Goal: Task Accomplishment & Management: Manage account settings

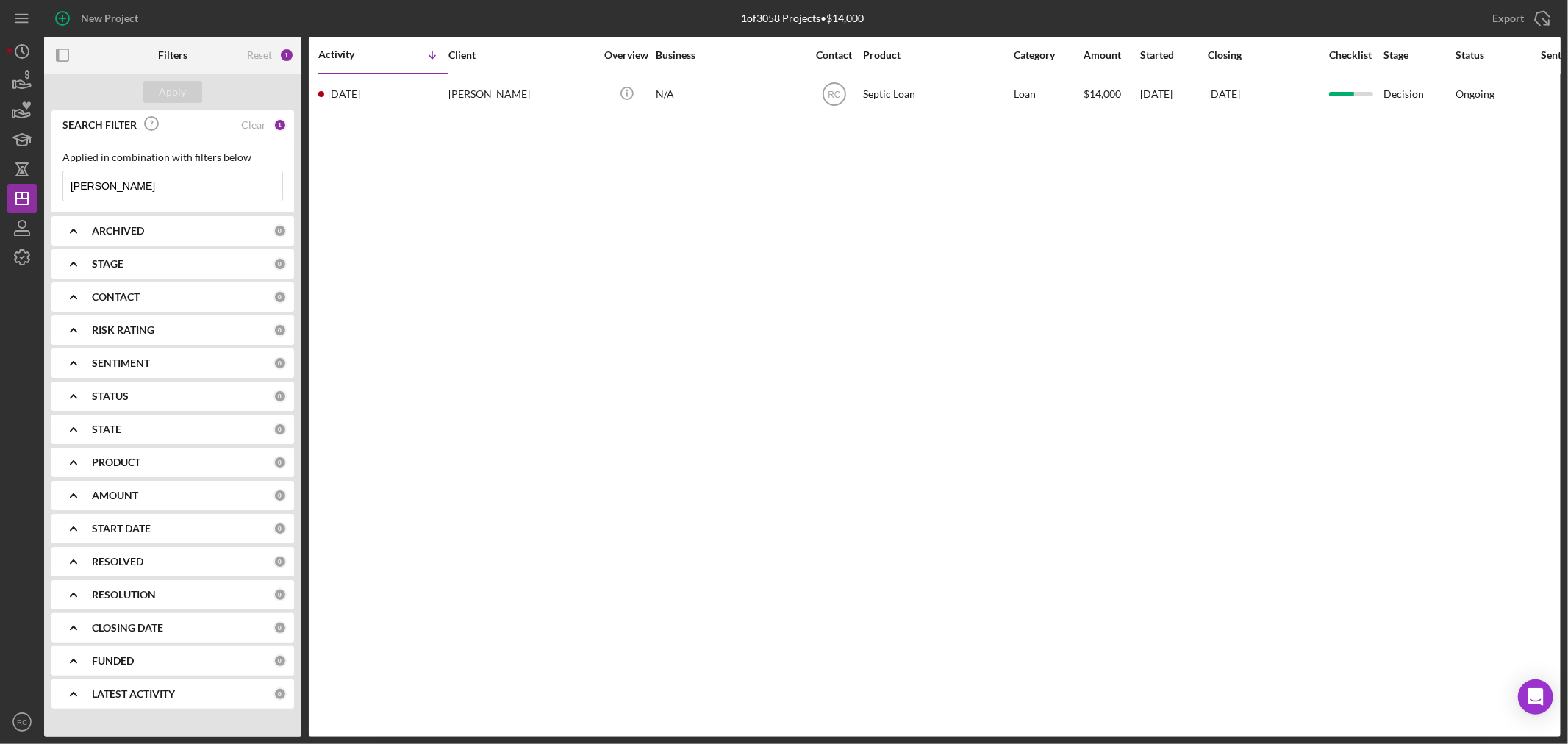
drag, startPoint x: 111, startPoint y: 184, endPoint x: 47, endPoint y: 200, distance: 66.0
click at [47, 200] on div "SEARCH FILTER Clear 1 Applied in combination with filters below moyer Icon/Menu…" at bounding box center [172, 415] width 257 height 609
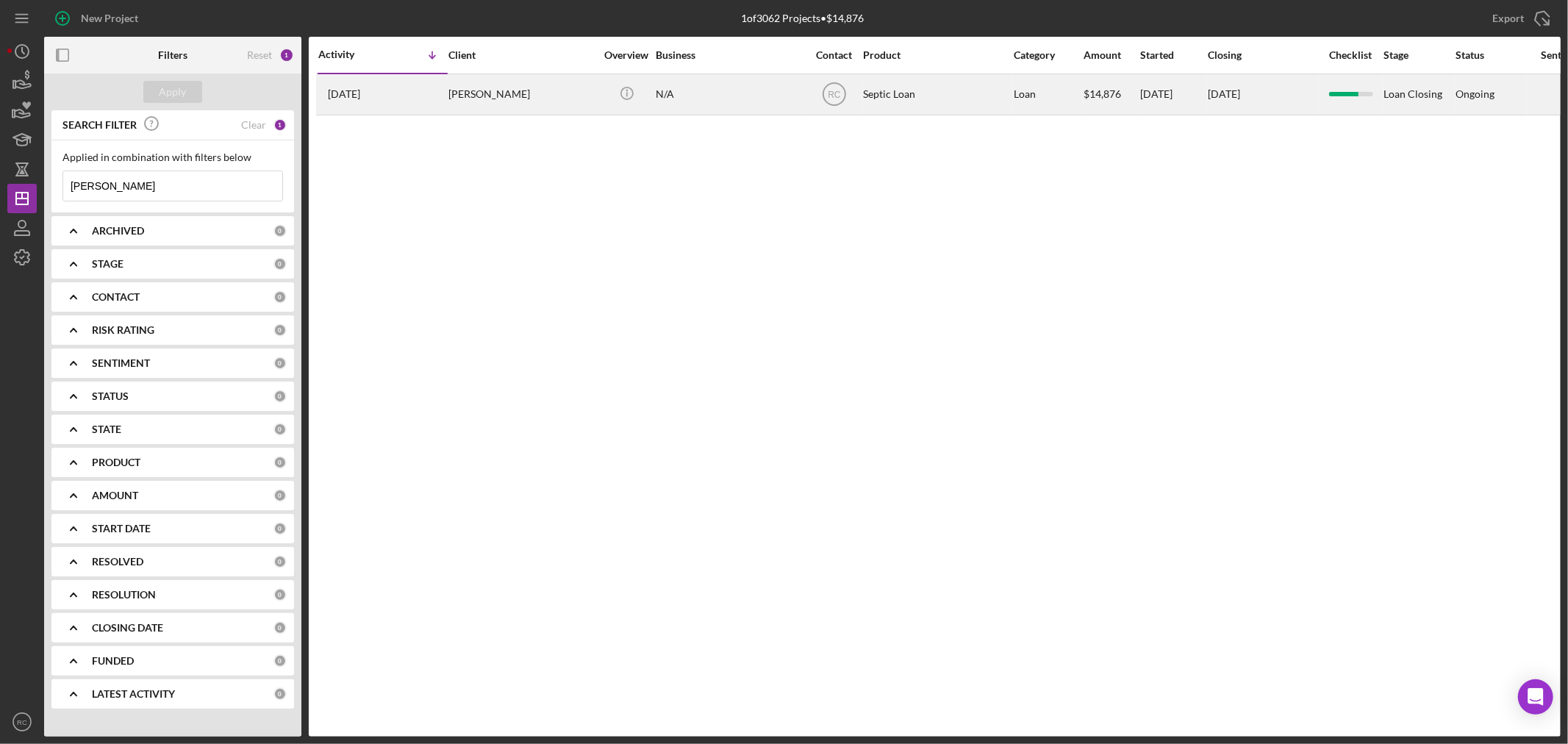
type input "ludwig"
click at [468, 101] on div "[PERSON_NAME]" at bounding box center [522, 94] width 147 height 39
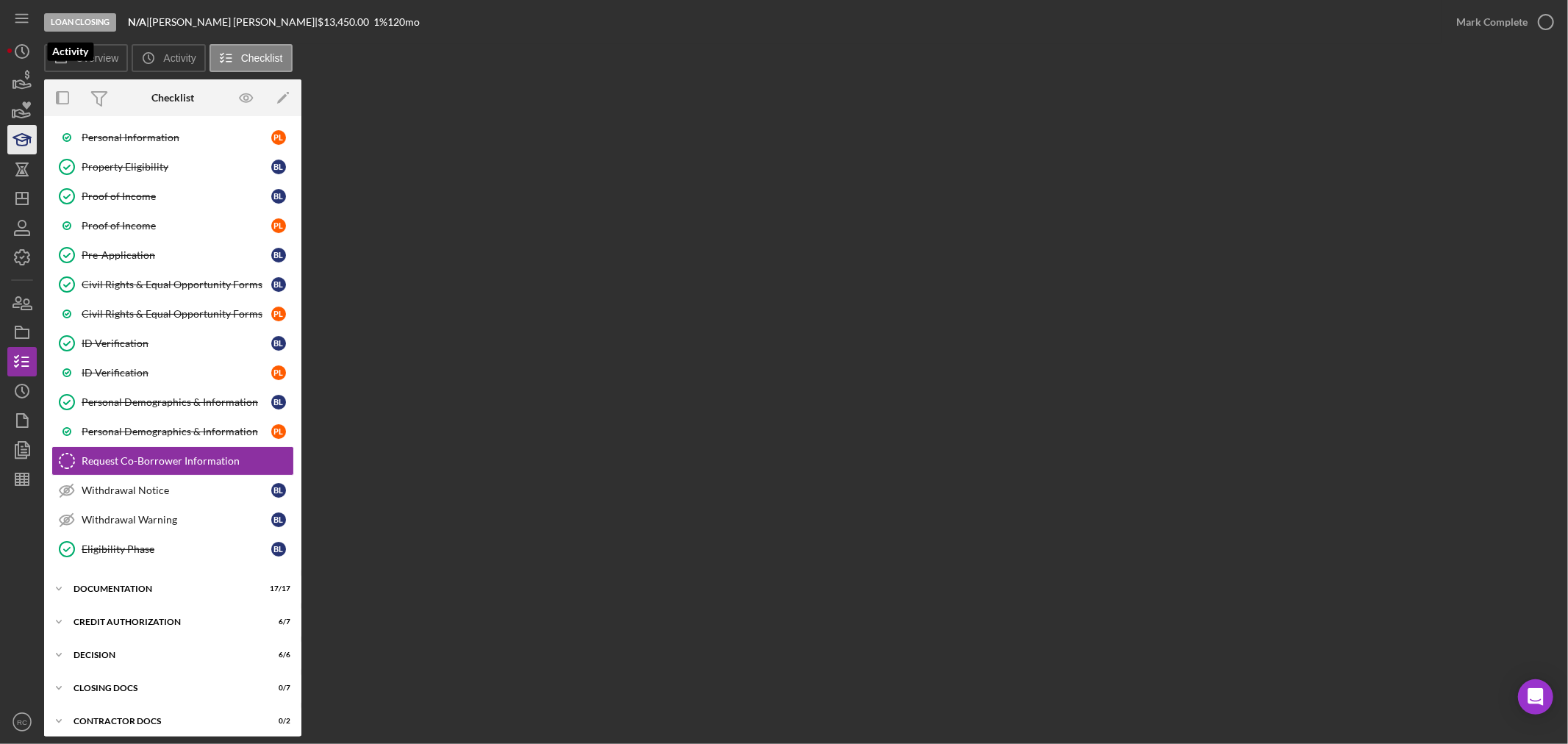
scroll to position [128, 0]
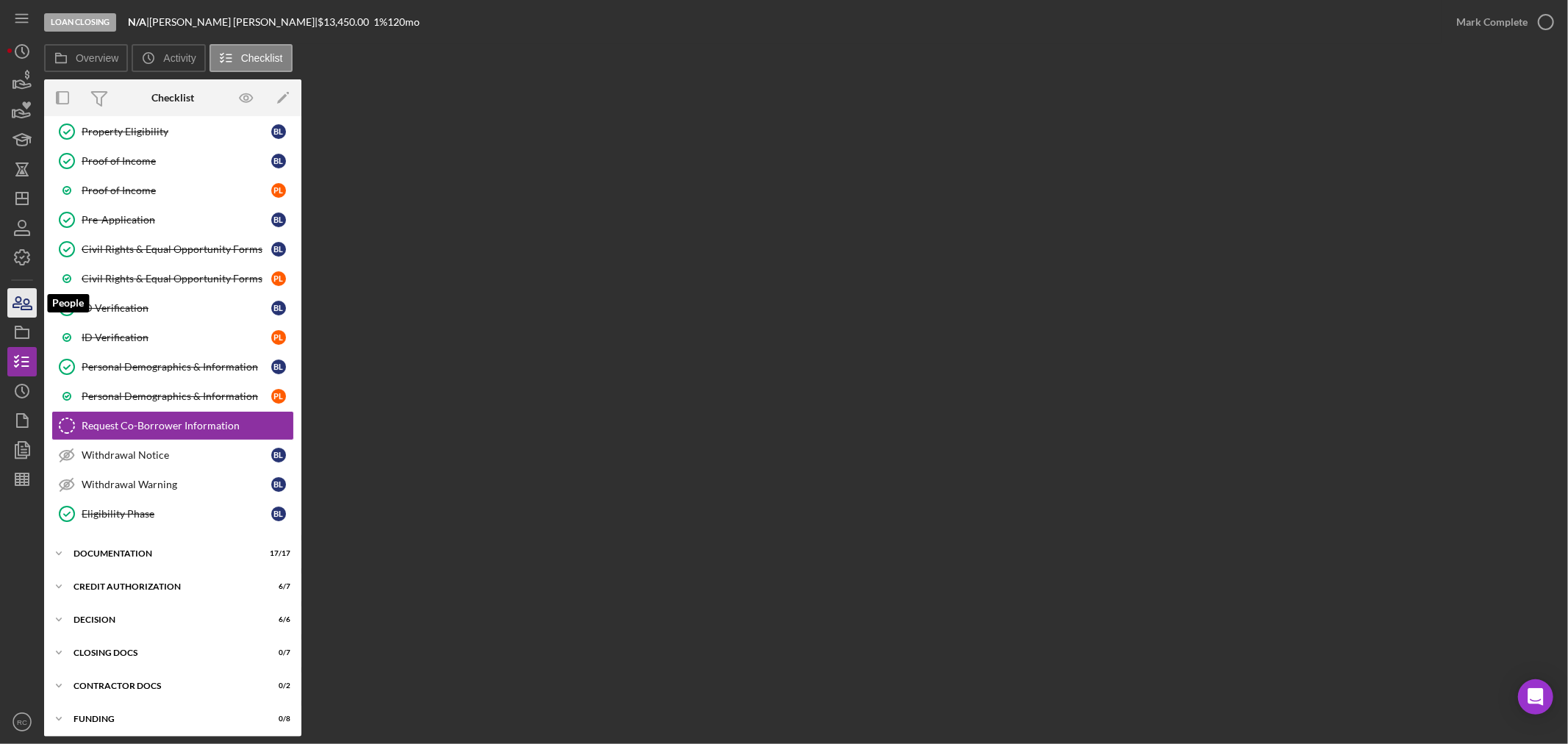
click at [31, 302] on icon "button" at bounding box center [22, 303] width 37 height 37
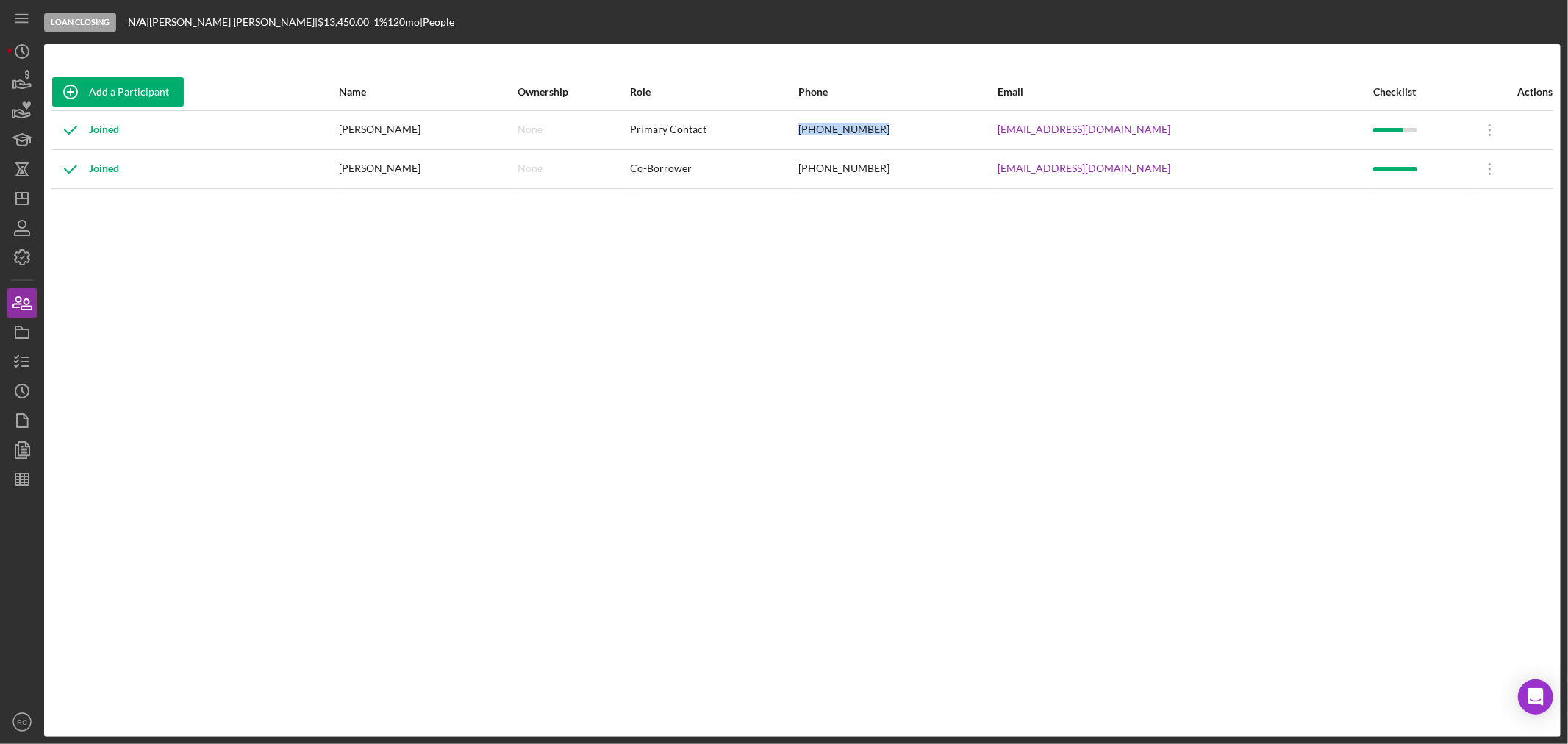
drag, startPoint x: 954, startPoint y: 131, endPoint x: 836, endPoint y: 134, distance: 118.0
click at [836, 134] on tr "Joined Blair Ludwig None Primary Contact (336) 848-1648 fulloflife@live.com Ico…" at bounding box center [802, 130] width 1502 height 39
click at [19, 357] on icon "button" at bounding box center [22, 362] width 37 height 37
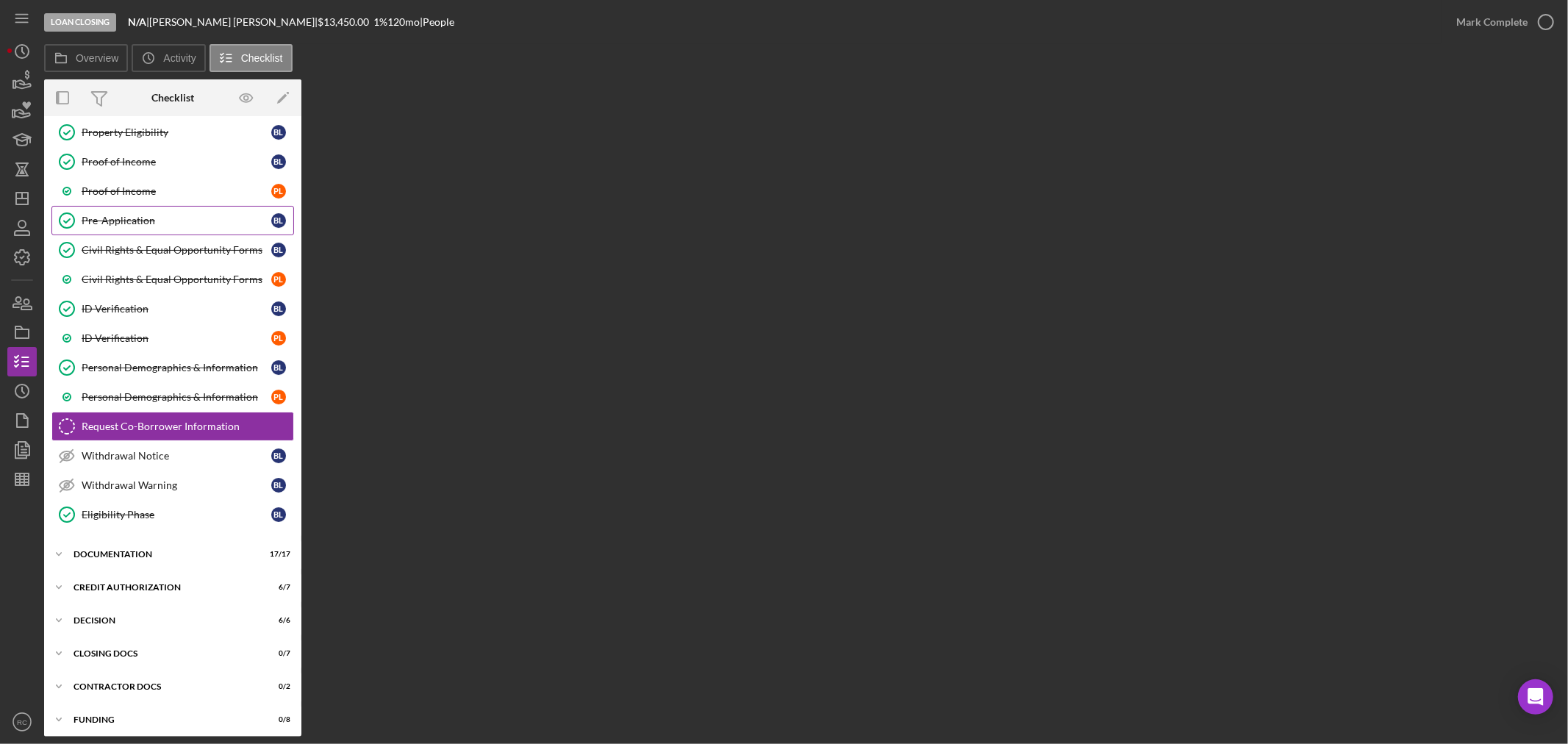
scroll to position [128, 0]
click at [164, 542] on div "Icon/Expander Documentation 17 / 17" at bounding box center [172, 553] width 257 height 30
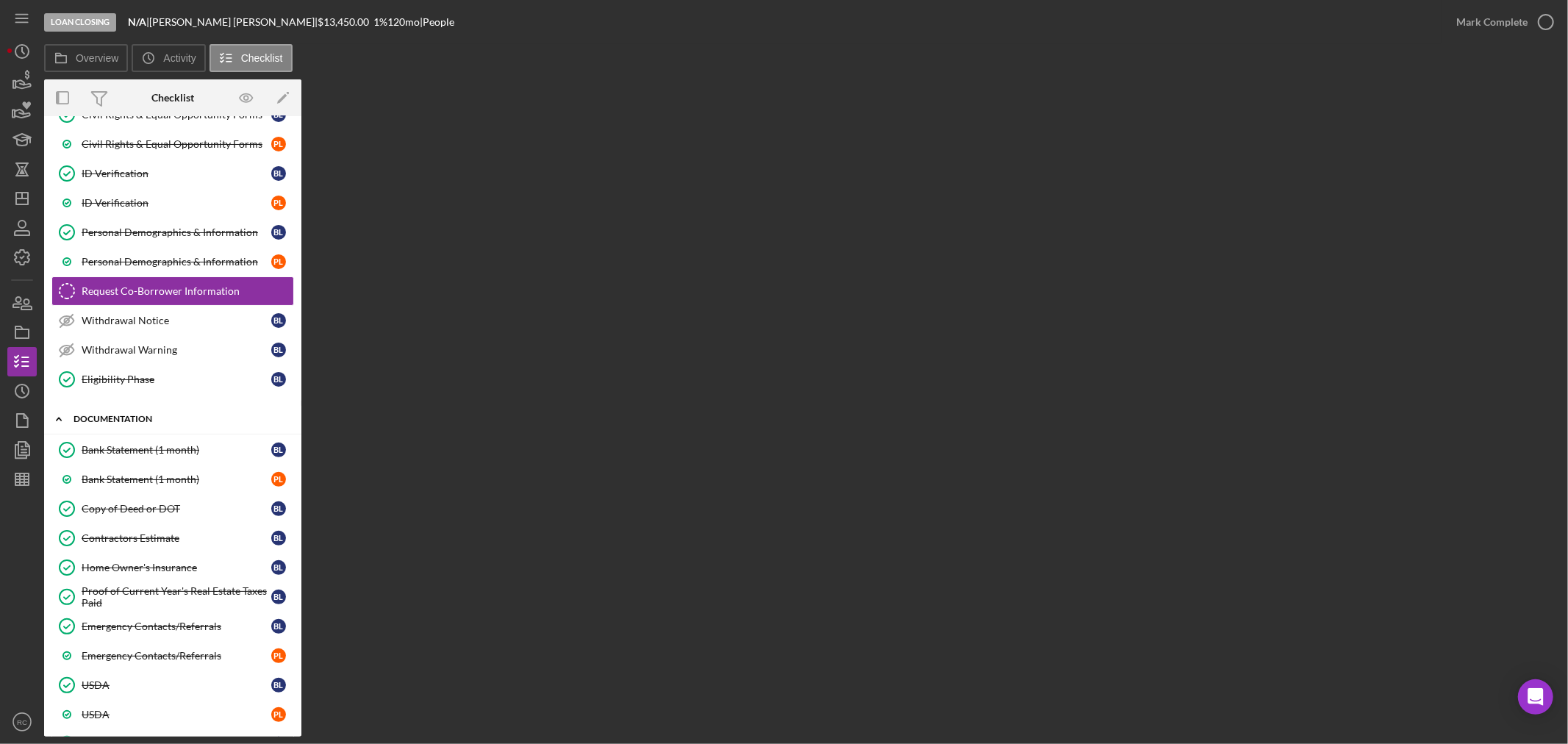
scroll to position [454, 0]
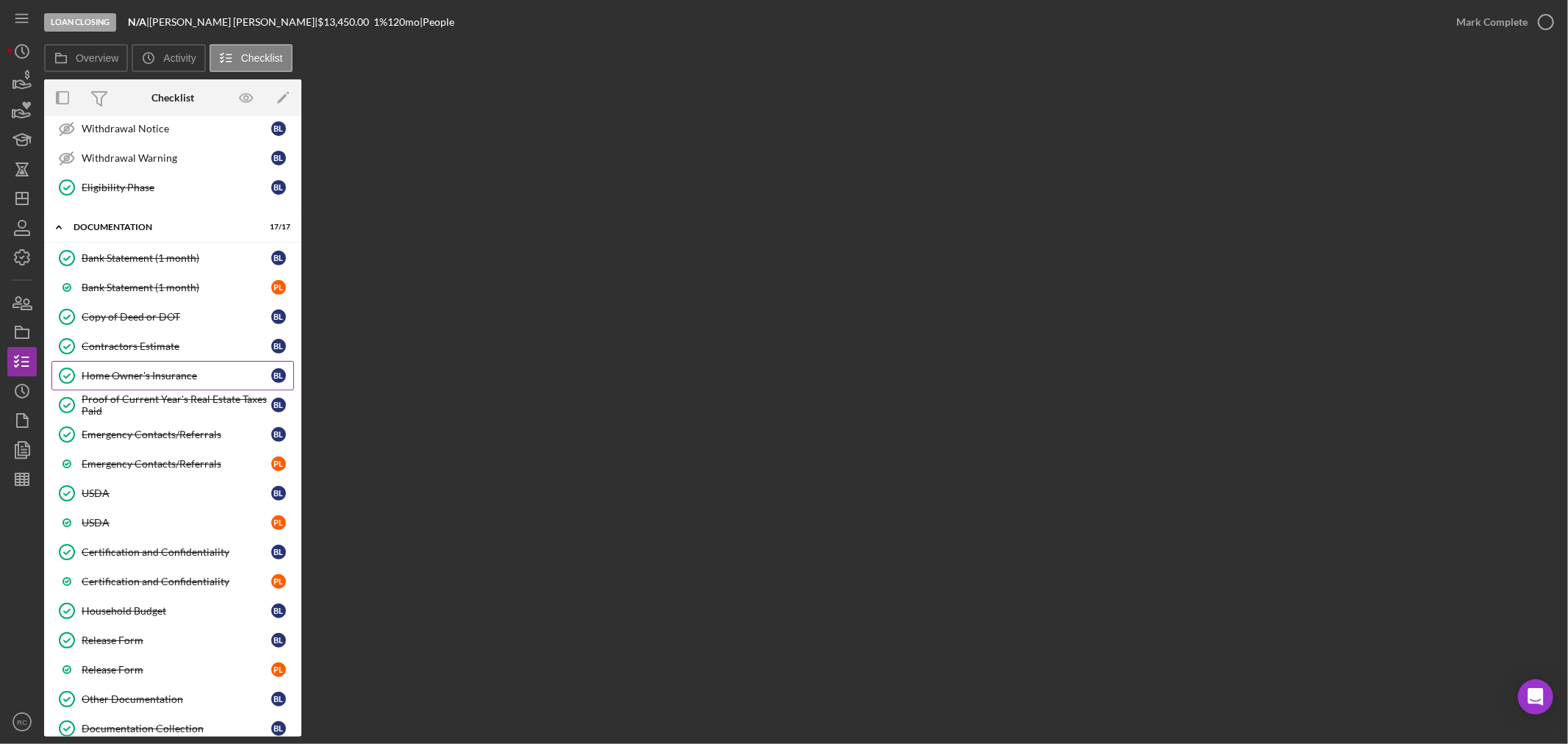
click at [142, 361] on link "Home Owner's Insurance Home Owner's Insurance B L" at bounding box center [172, 375] width 243 height 30
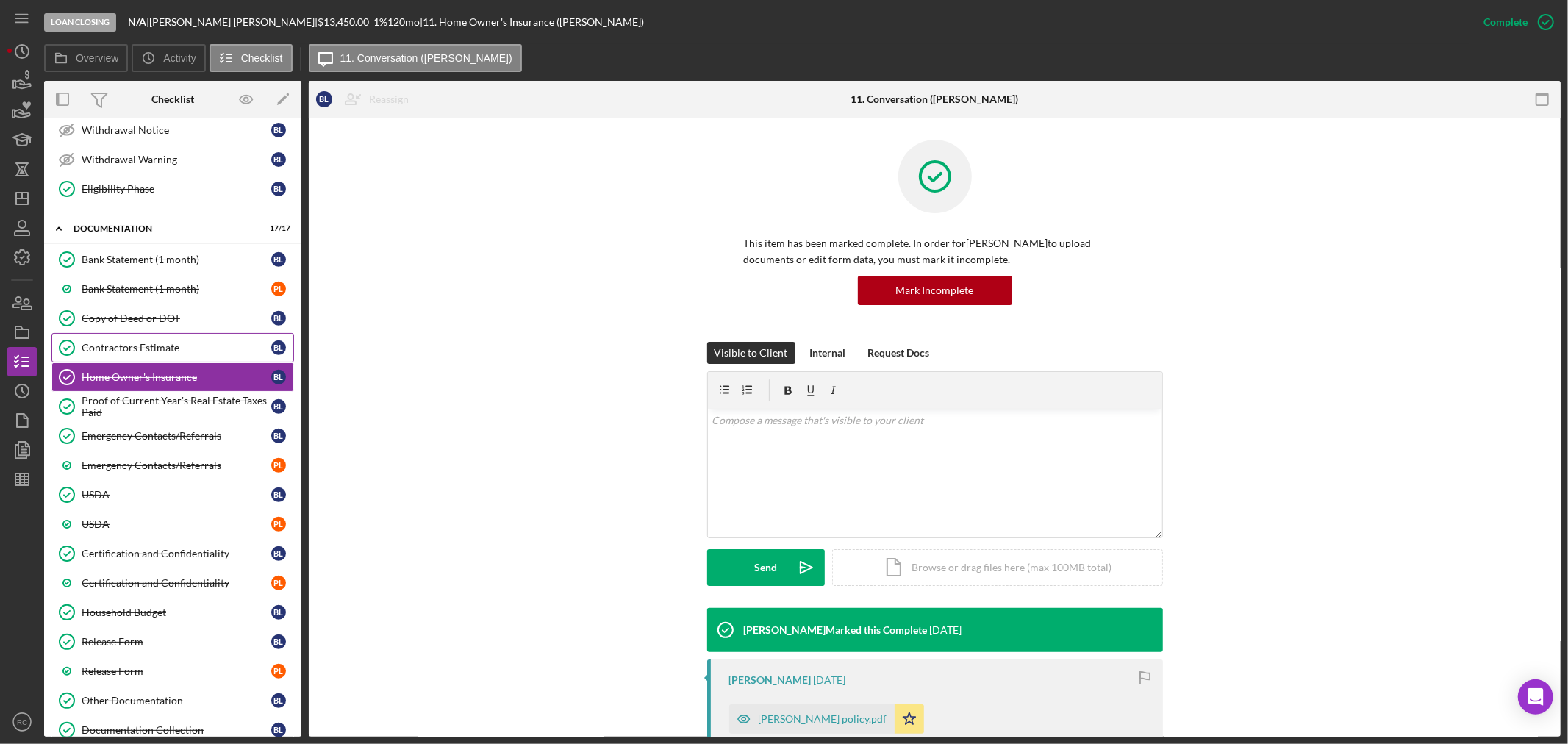
click at [151, 343] on div "Contractors Estimate" at bounding box center [177, 348] width 190 height 12
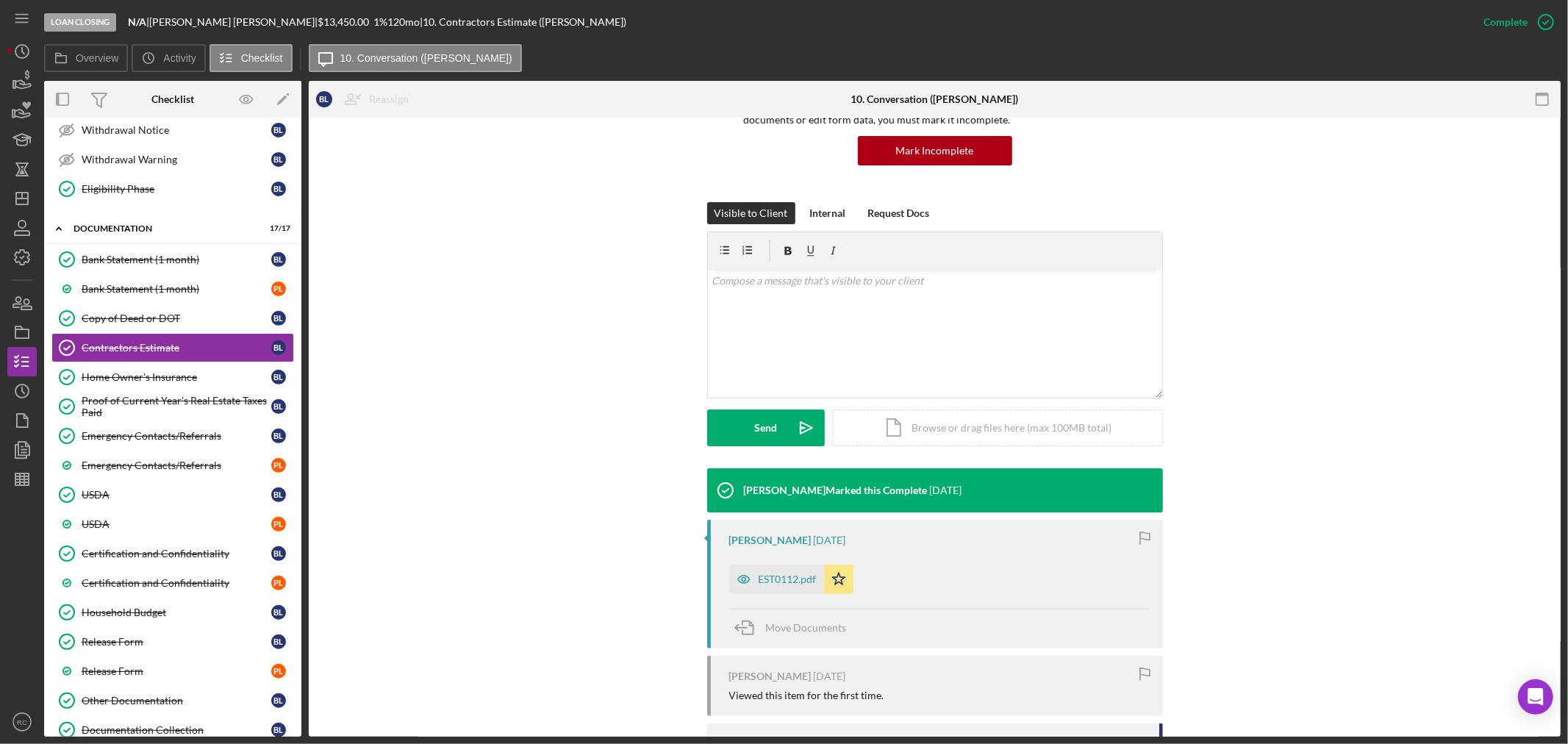
scroll to position [315, 0]
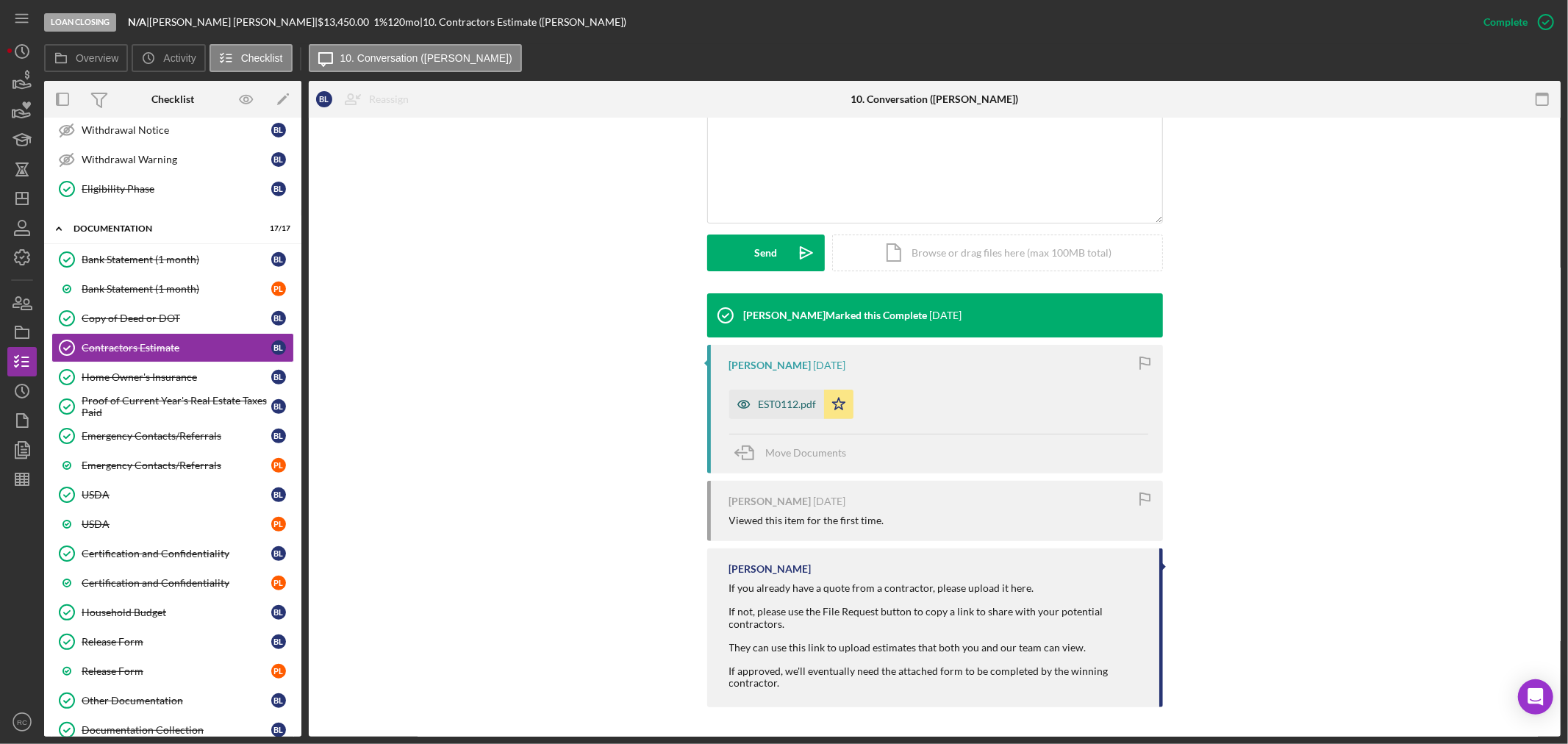
click at [751, 406] on icon "button" at bounding box center [744, 404] width 30 height 30
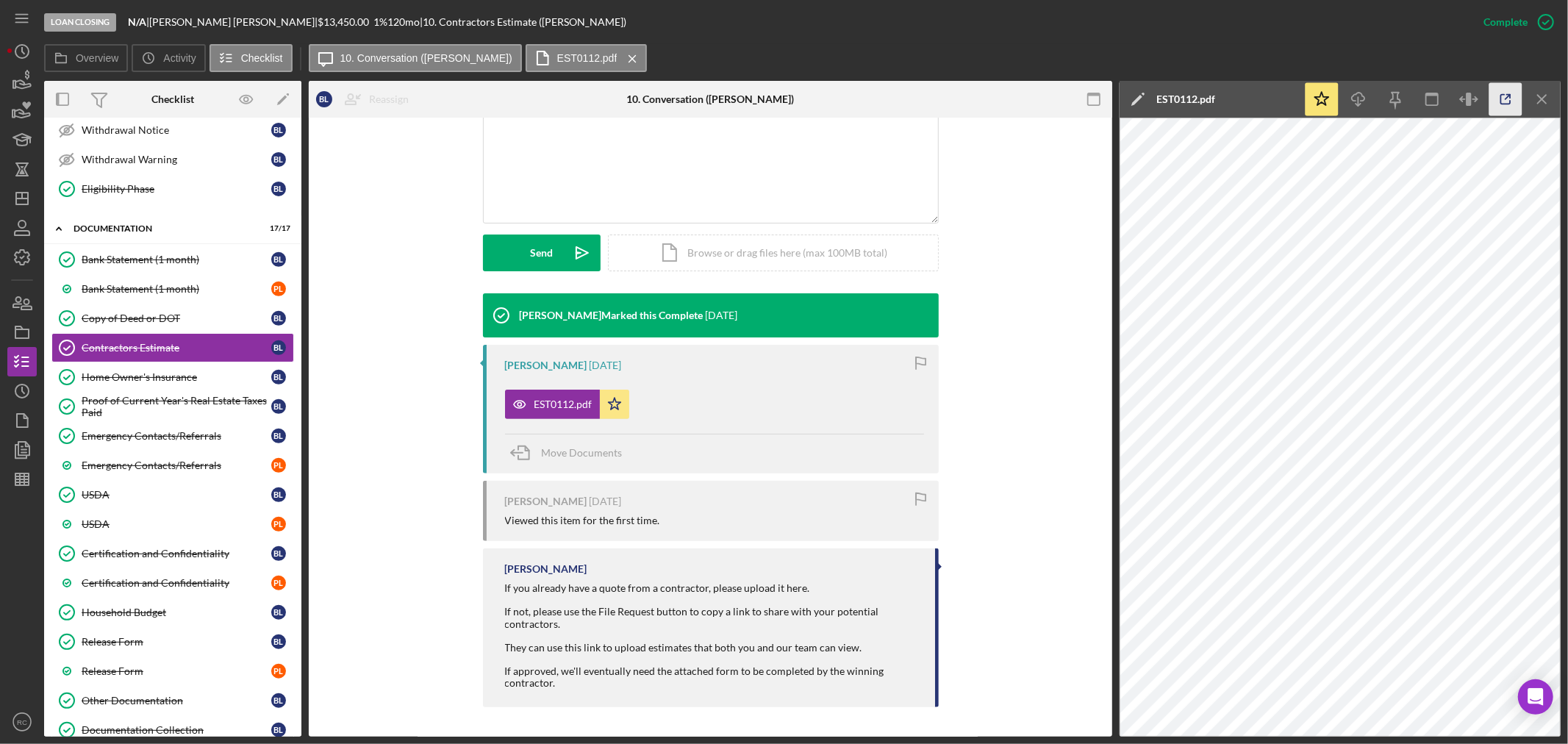
click at [1504, 107] on icon "button" at bounding box center [1506, 99] width 33 height 33
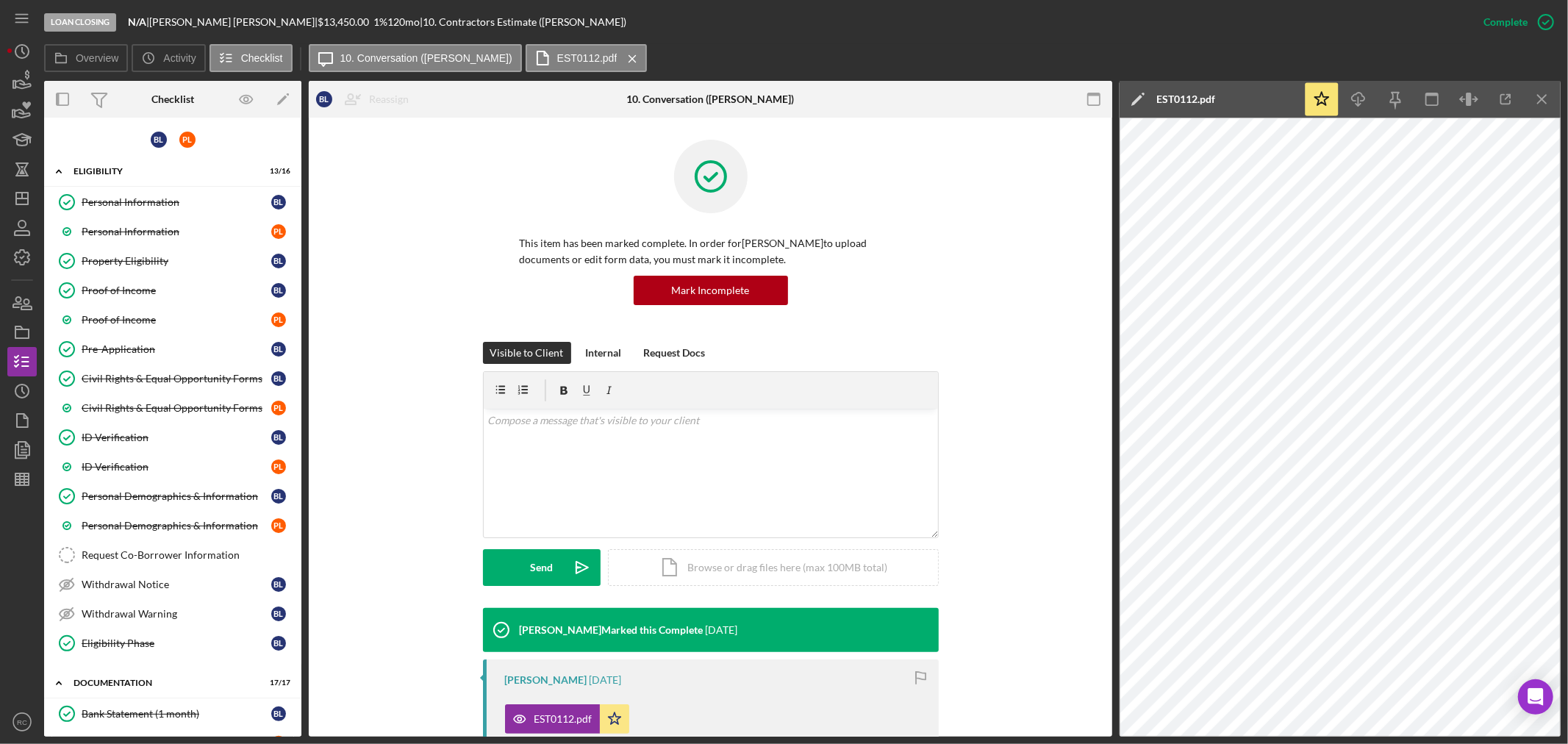
scroll to position [315, 0]
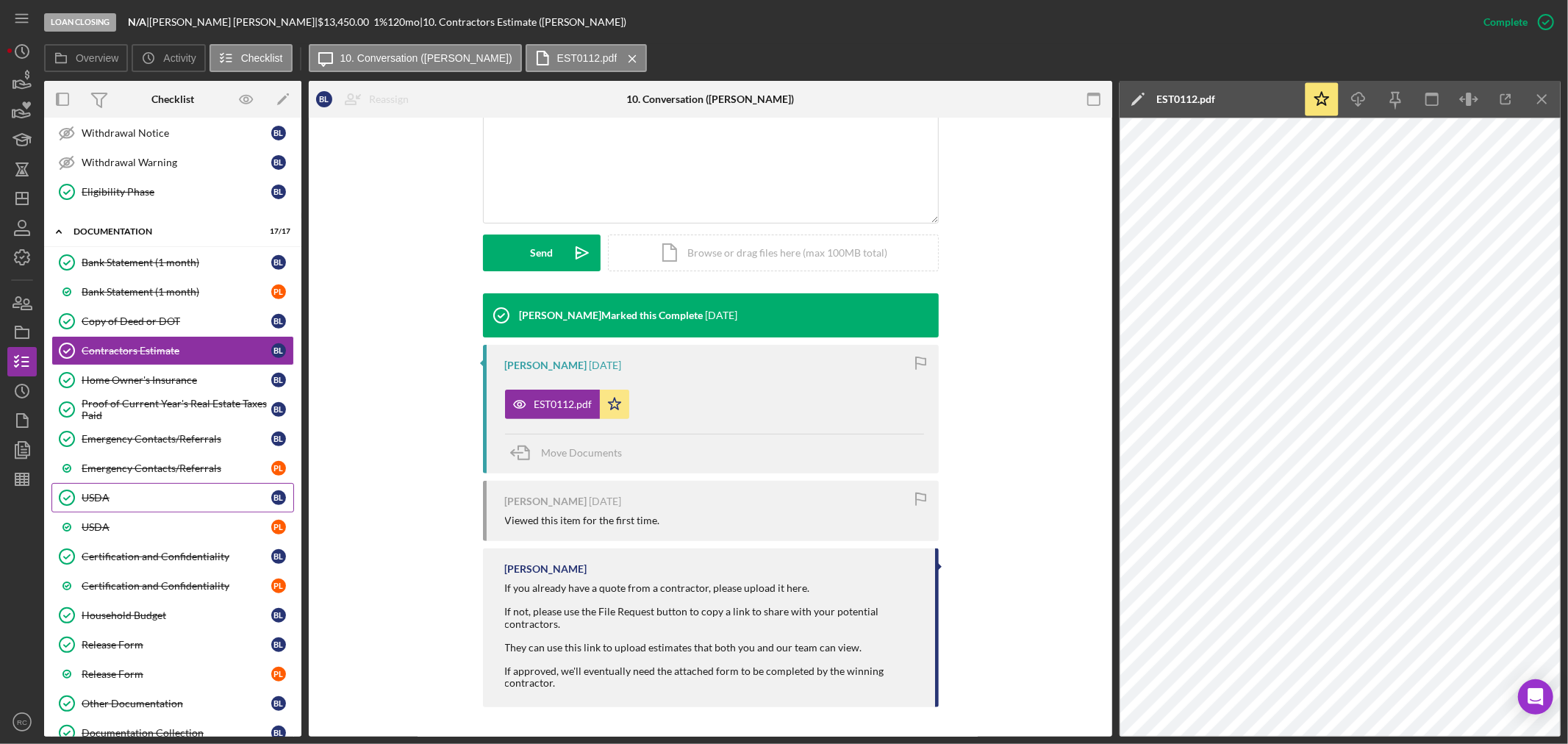
click at [167, 606] on div "Bank Statement (1 month) Bank Statement (1 month) B L Bank Statement (1 month) …" at bounding box center [172, 501] width 257 height 507
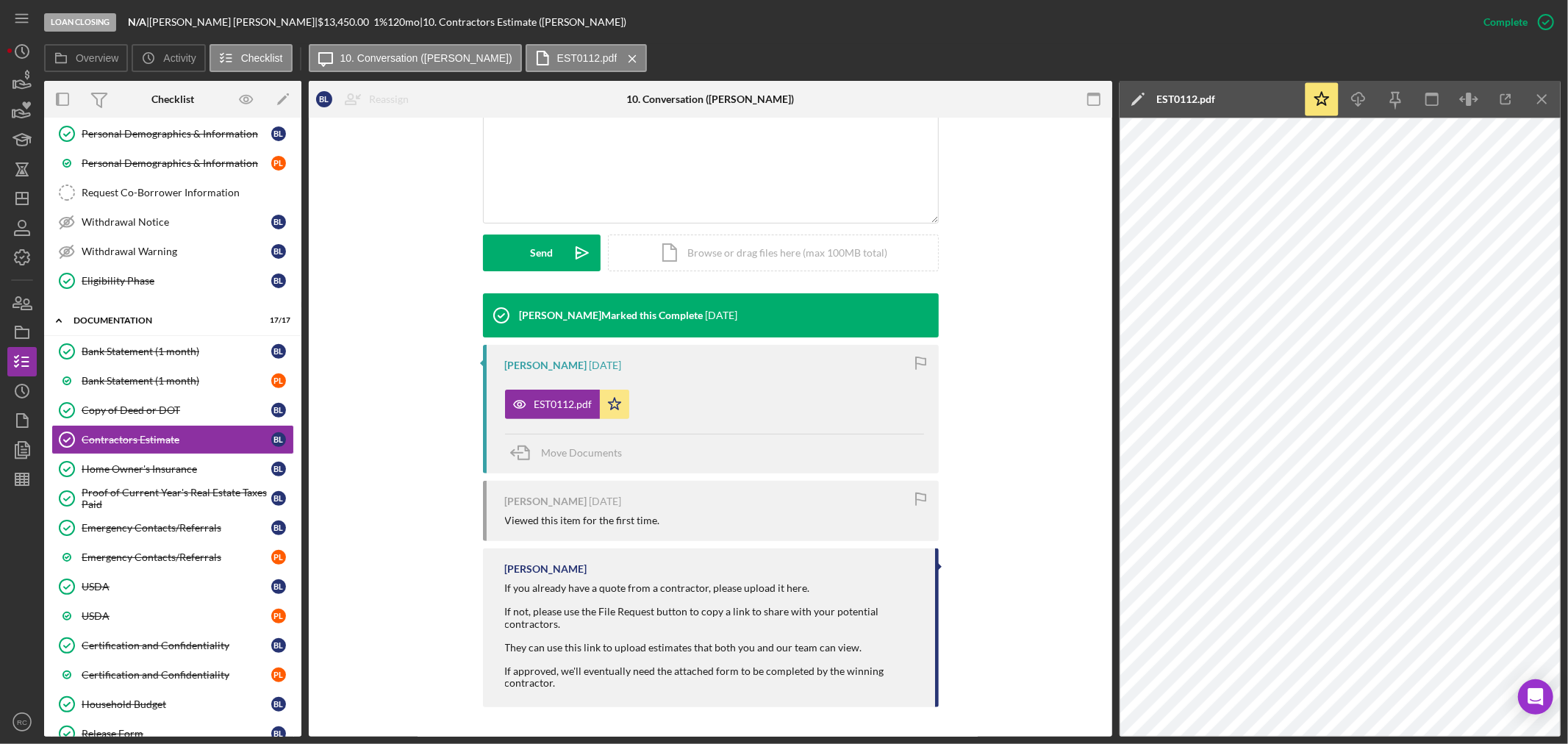
scroll to position [645, 0]
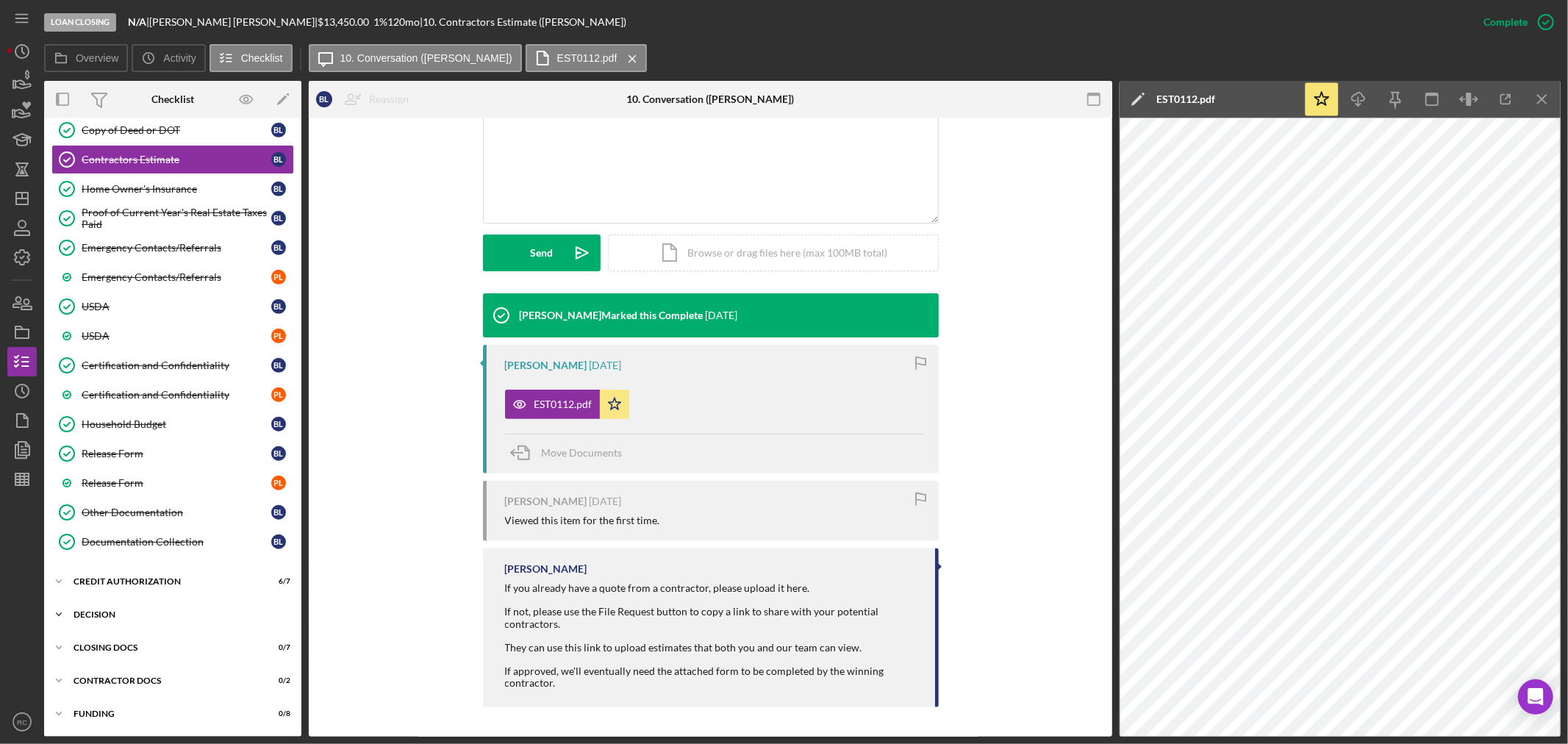
click at [94, 619] on div "Decision" at bounding box center [178, 614] width 209 height 9
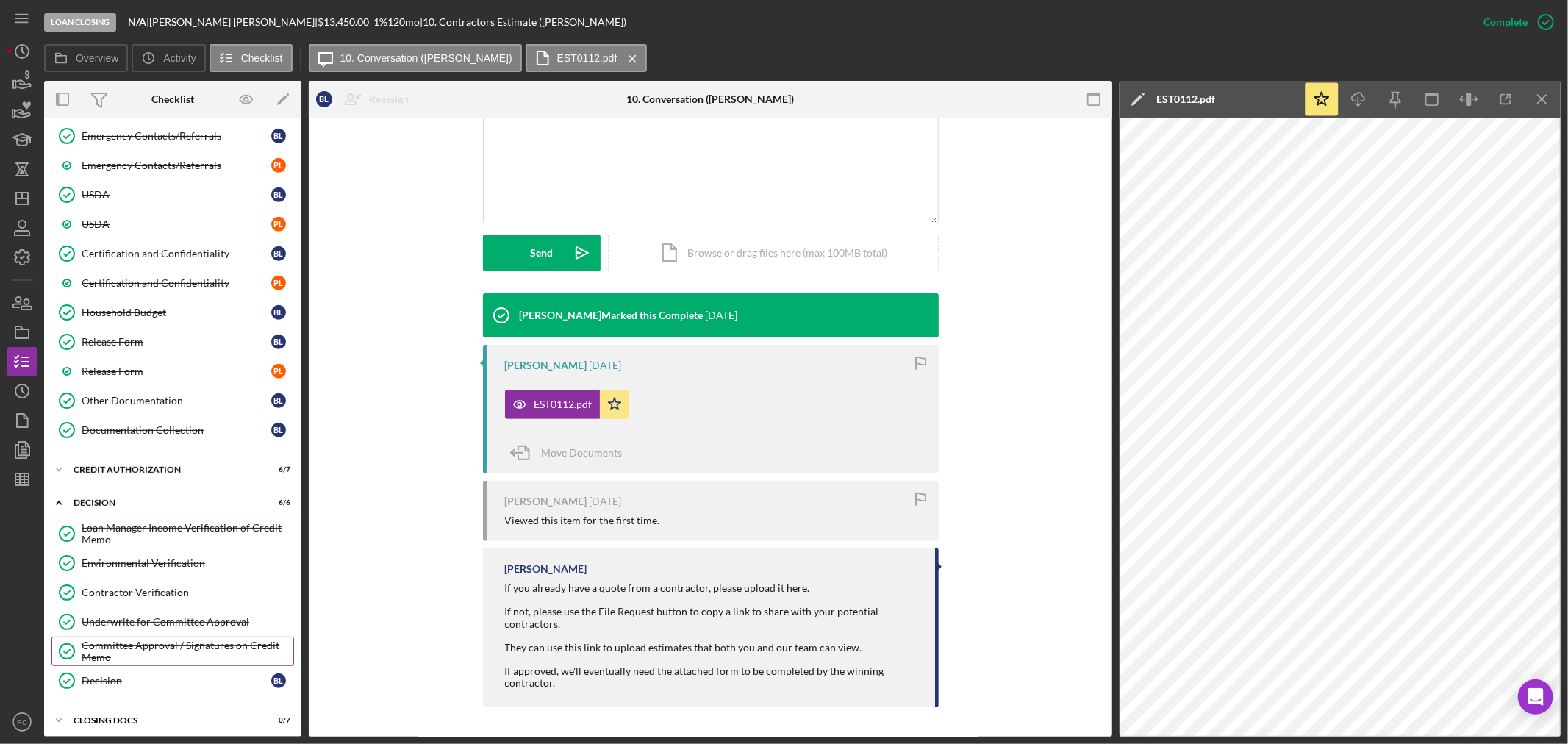
scroll to position [832, 0]
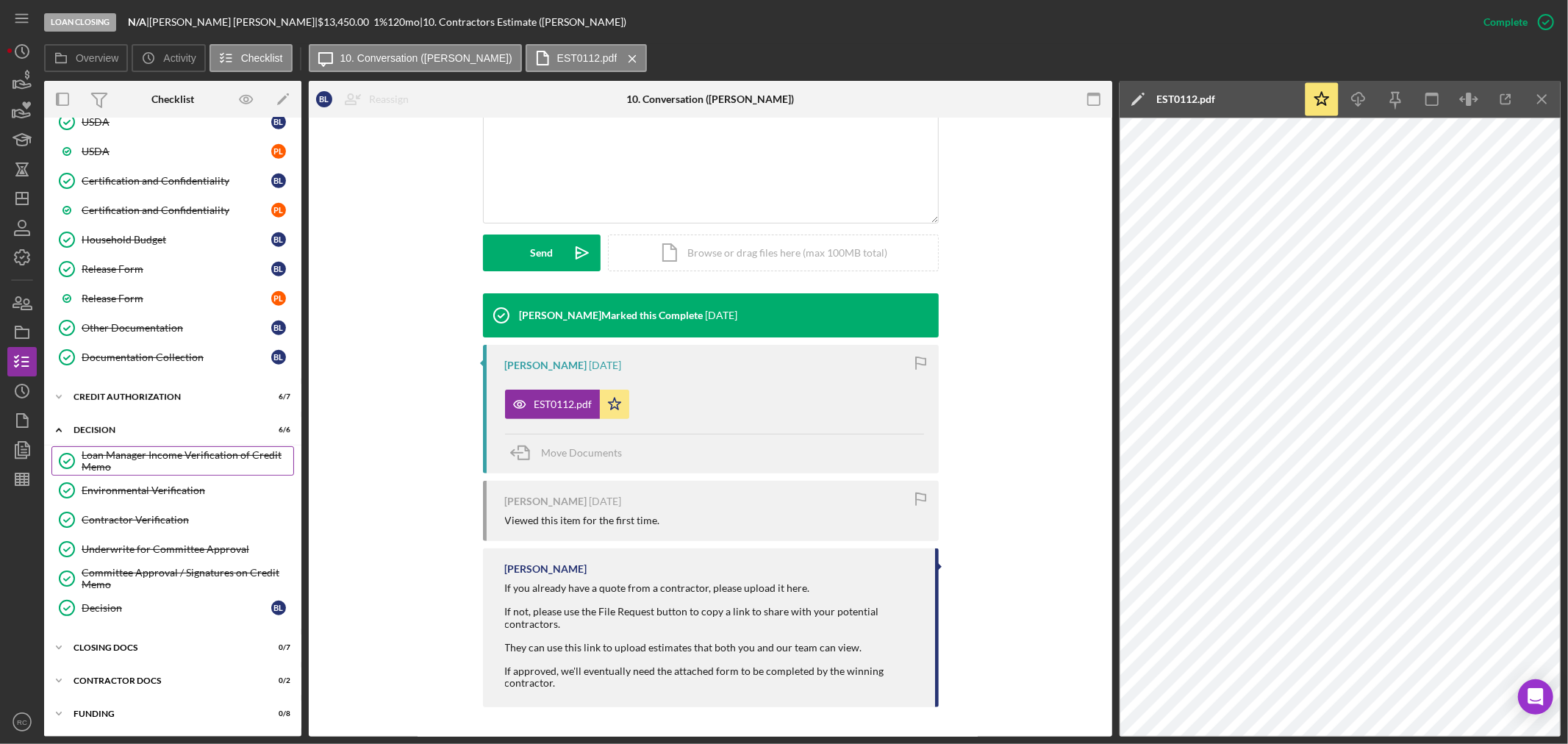
click at [150, 464] on div "Loan Manager Income Verification of Credit Memo" at bounding box center [187, 461] width 211 height 24
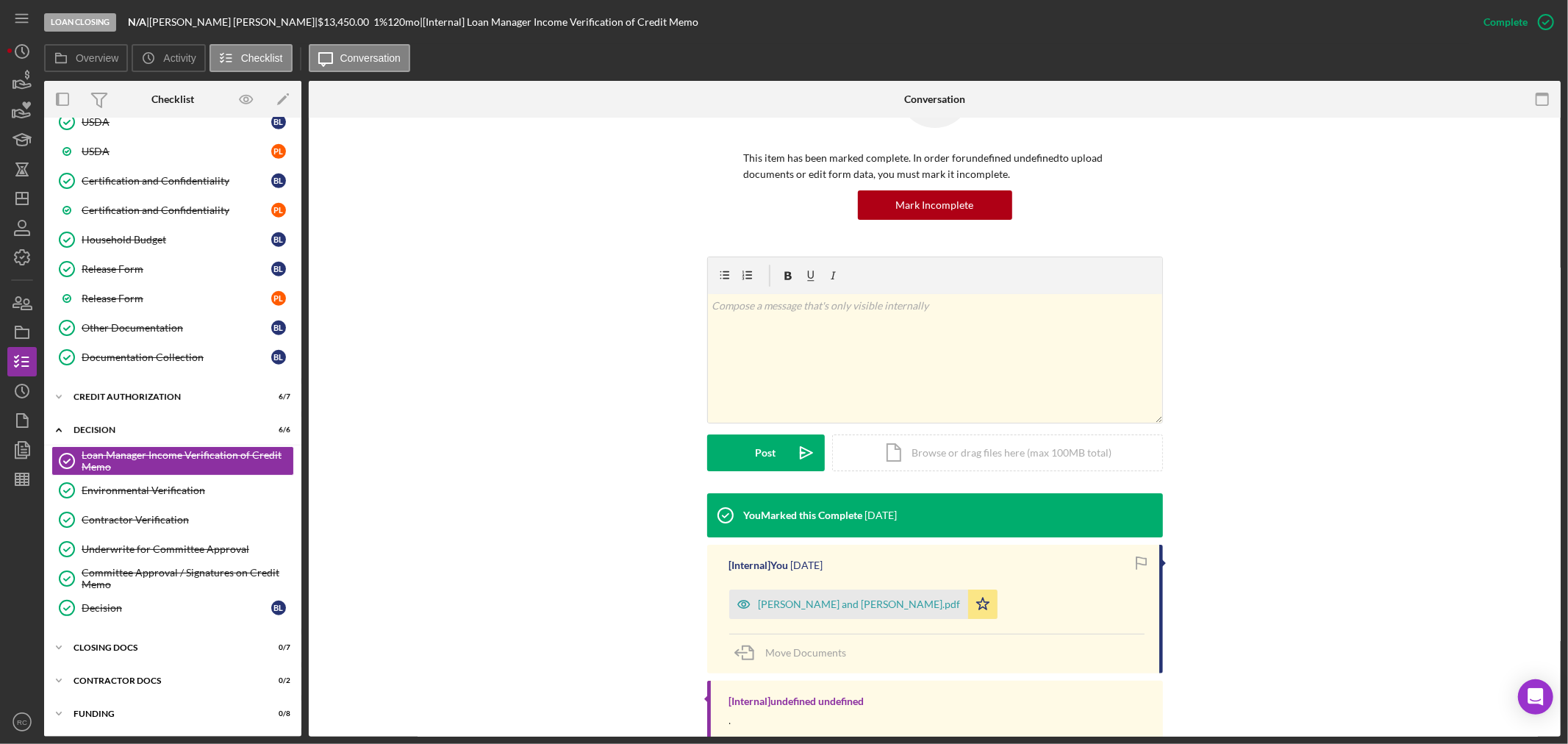
scroll to position [122, 0]
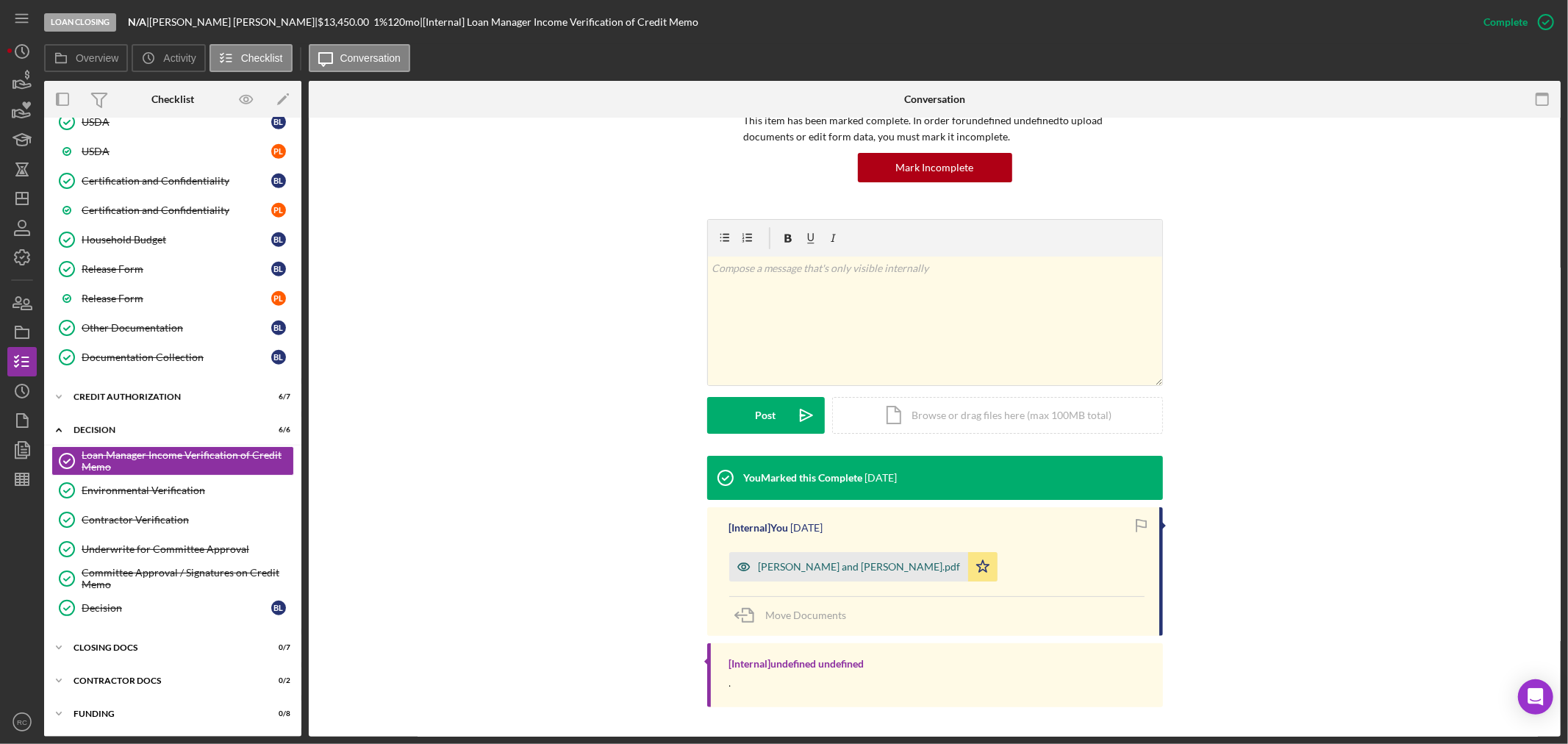
click at [839, 566] on div "Ludwig, Blair and Patricia - IV.pdf" at bounding box center [860, 567] width 202 height 12
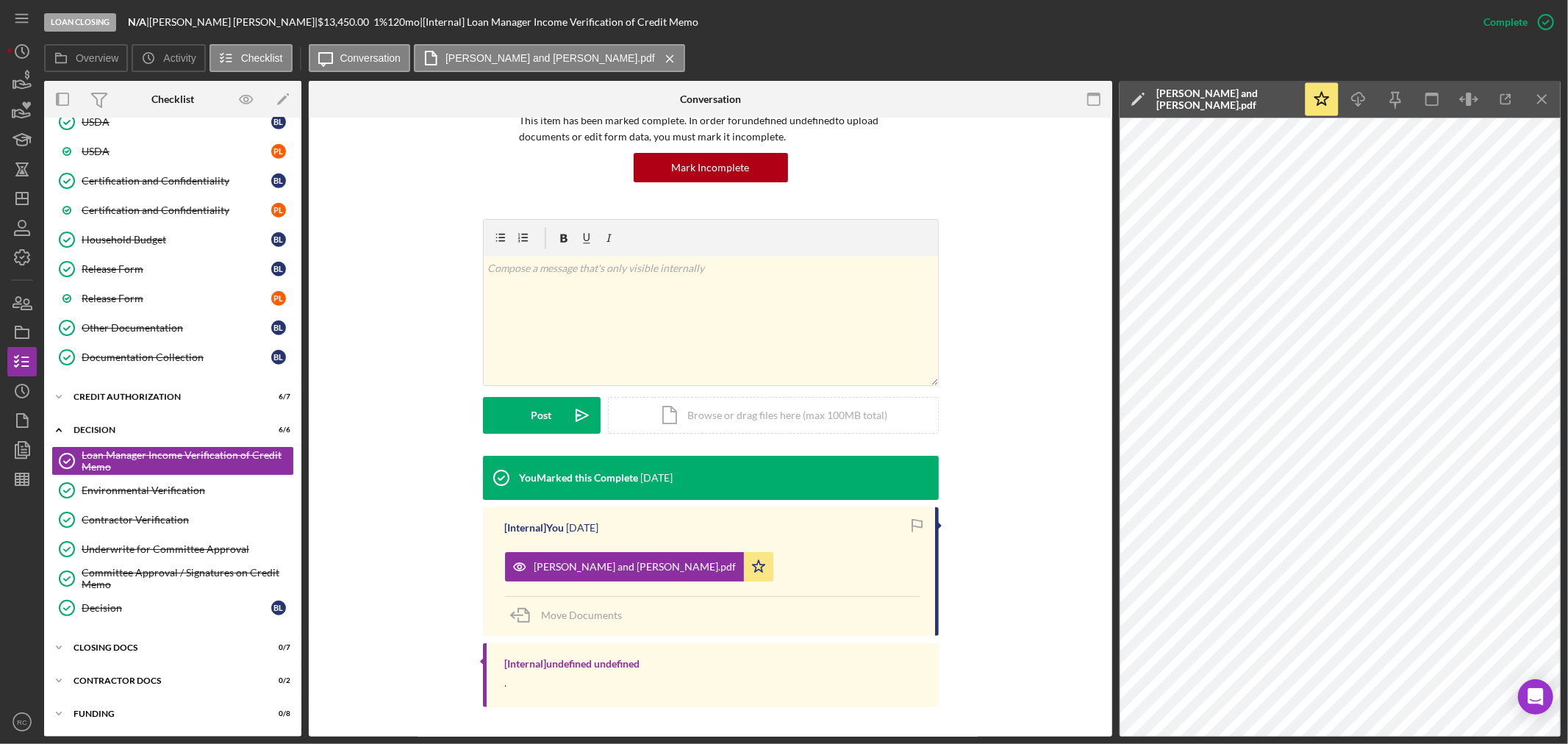
scroll to position [15, 0]
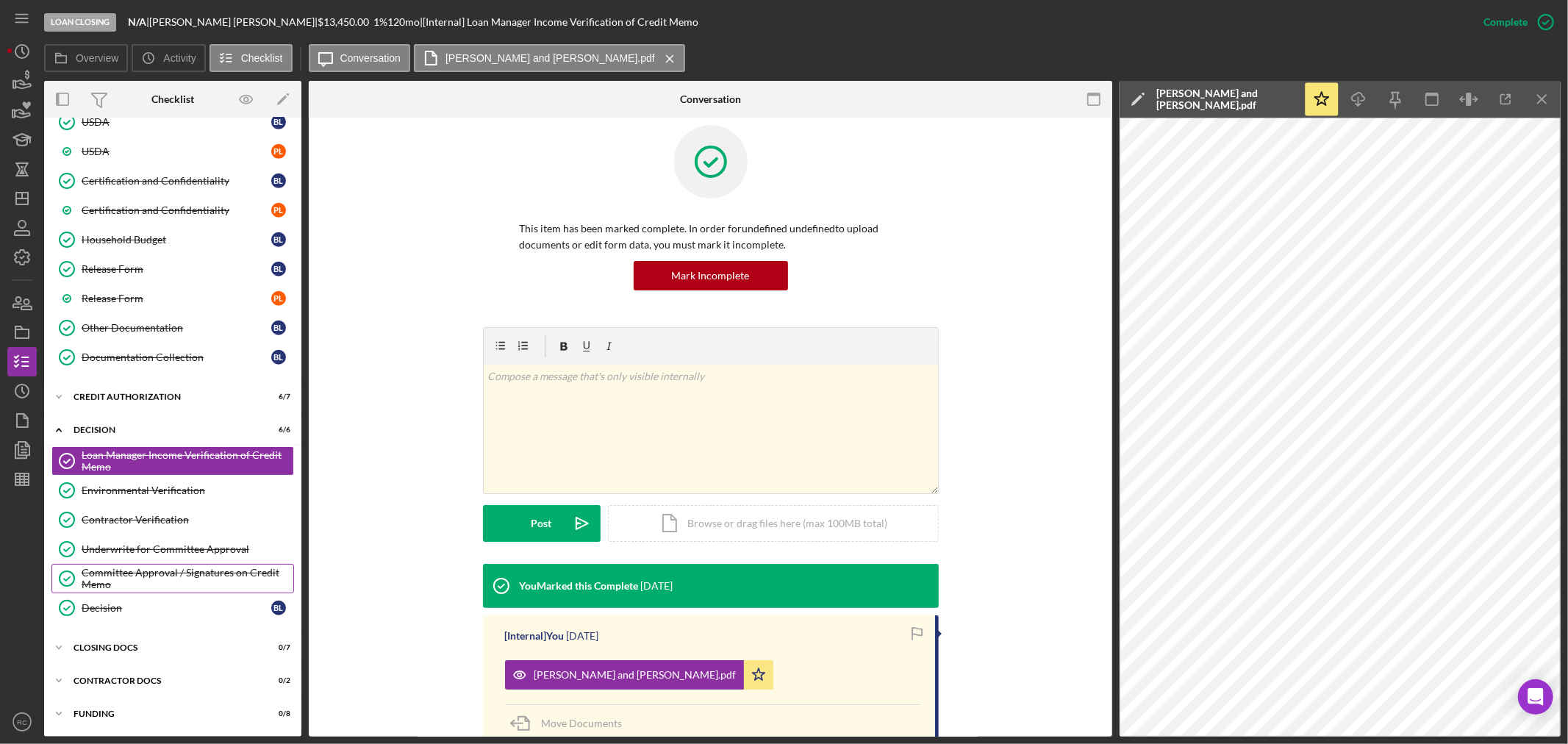
click at [120, 573] on div "Committee Approval / Signatures on Credit Memo" at bounding box center [187, 579] width 211 height 24
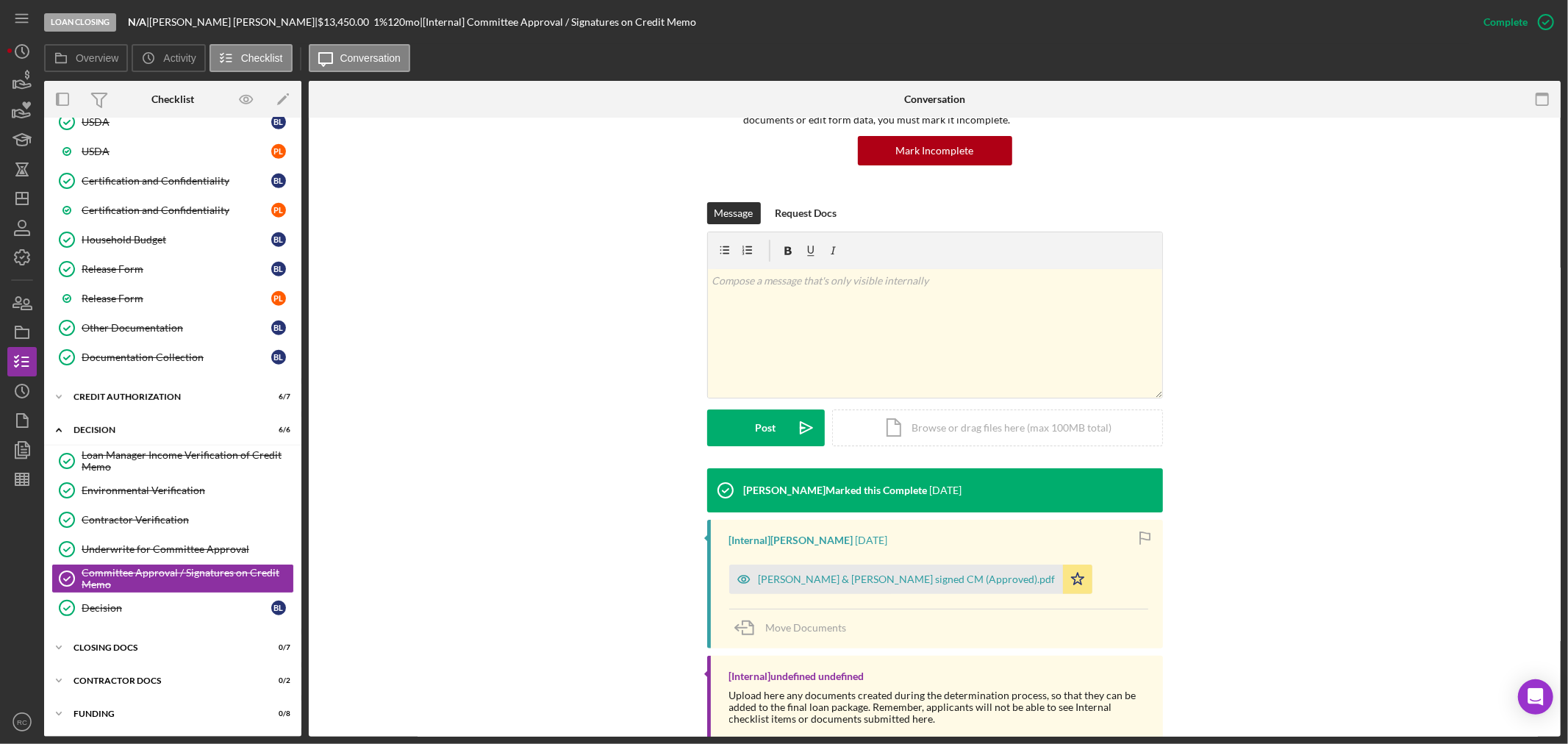
scroll to position [177, 0]
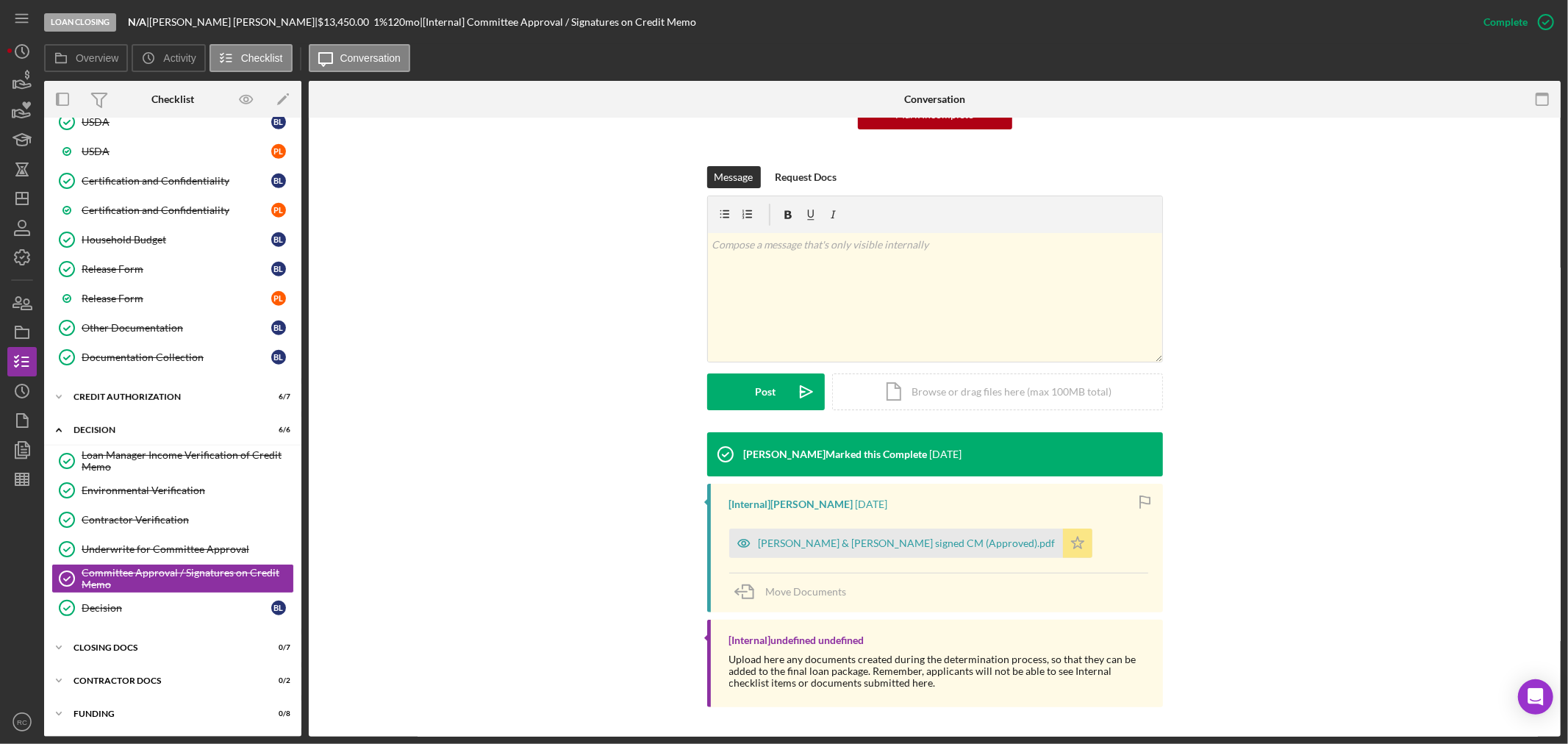
click at [792, 547] on div "Ludwig, Blair & Patrice signed CM (Approved).pdf" at bounding box center [908, 543] width 297 height 12
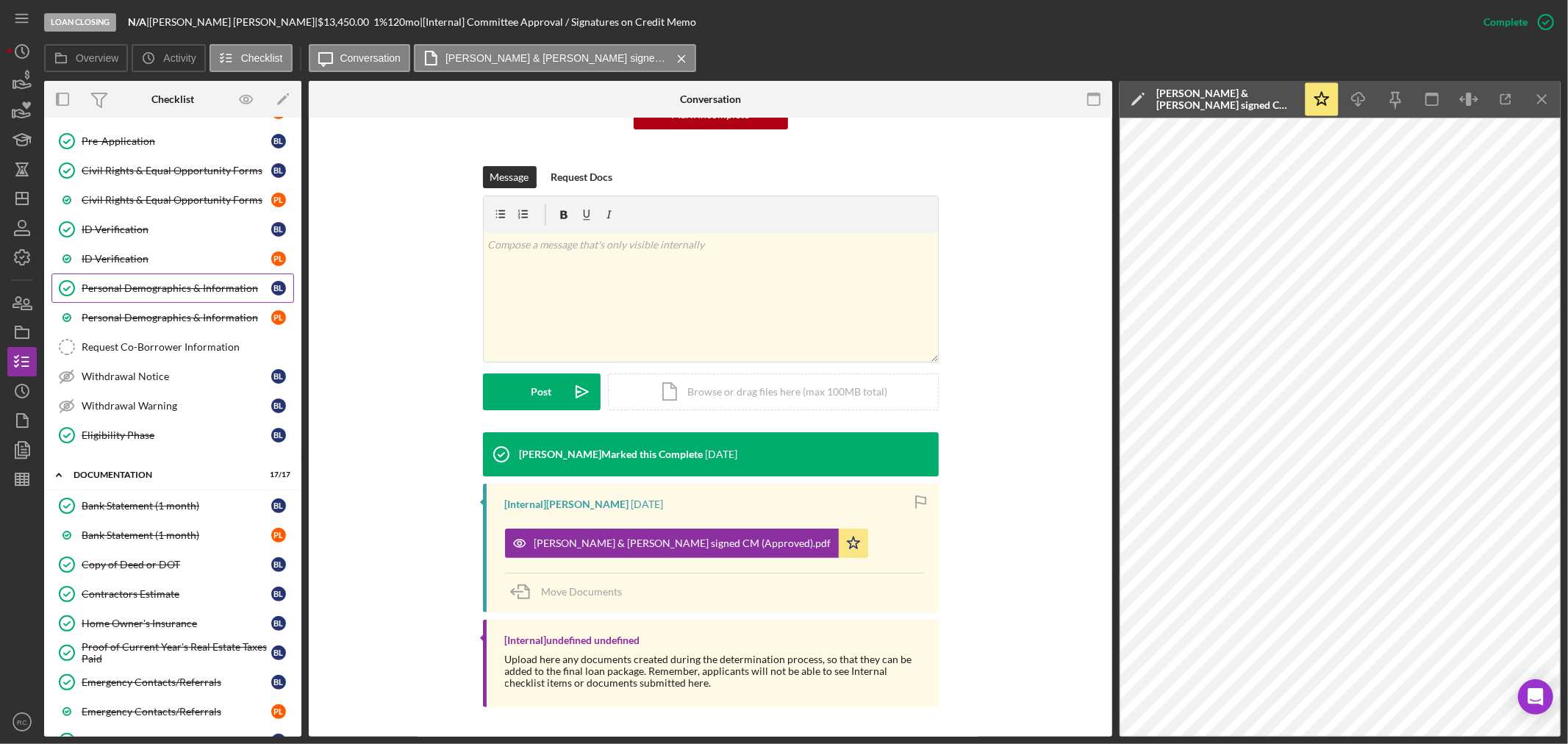
scroll to position [217, 0]
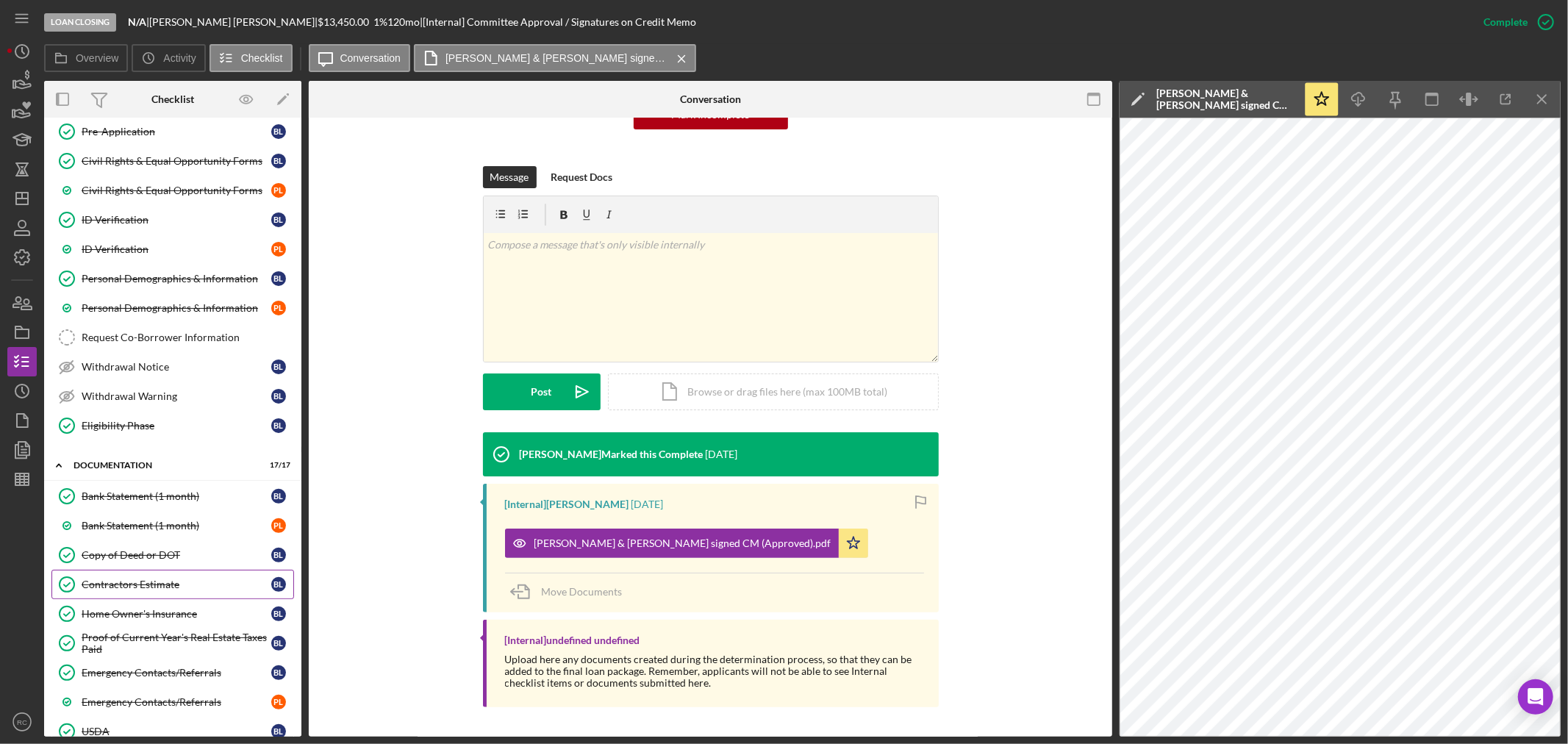
drag, startPoint x: 152, startPoint y: 578, endPoint x: 165, endPoint y: 579, distance: 13.0
click at [152, 578] on link "Contractors Estimate Contractors Estimate B L" at bounding box center [172, 585] width 243 height 30
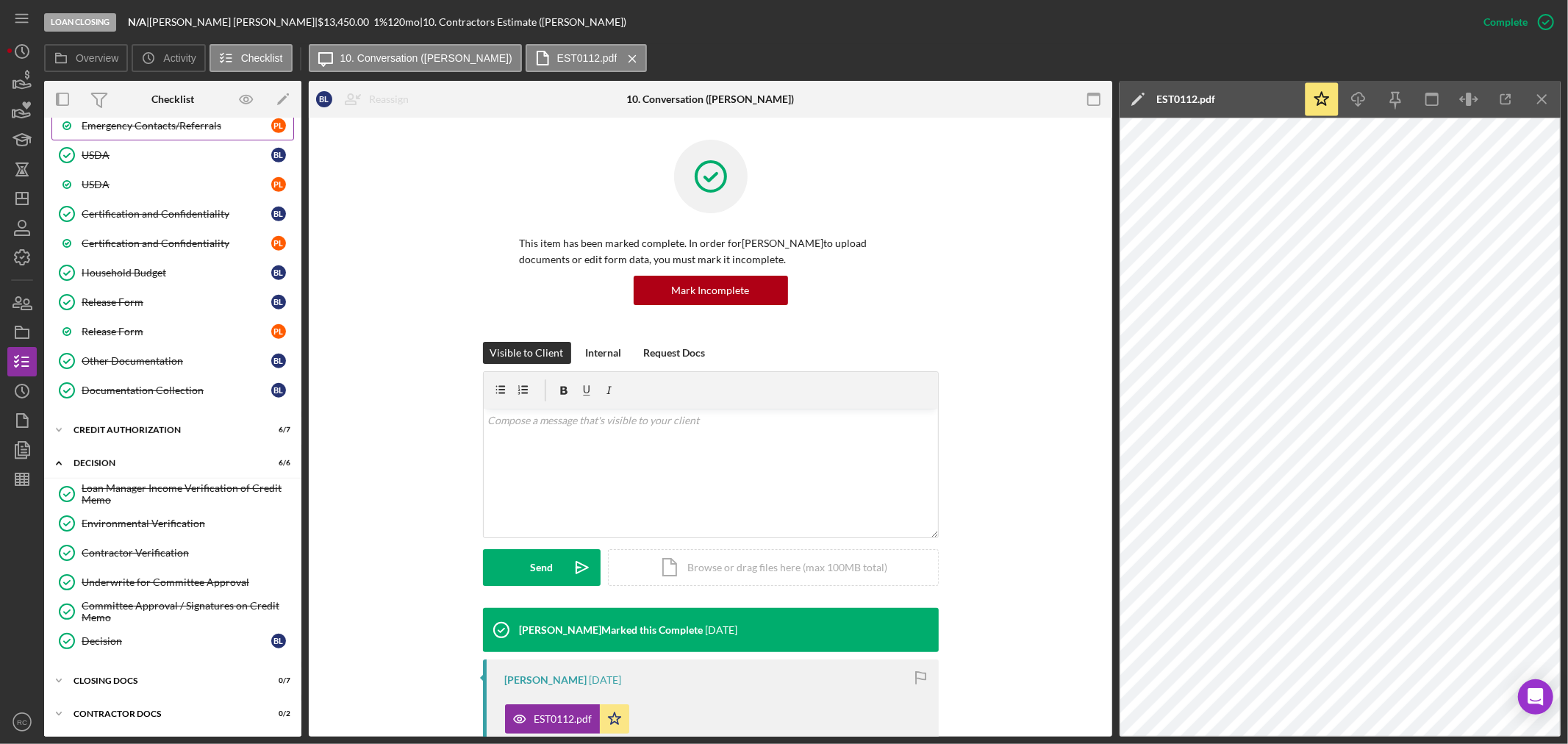
scroll to position [832, 0]
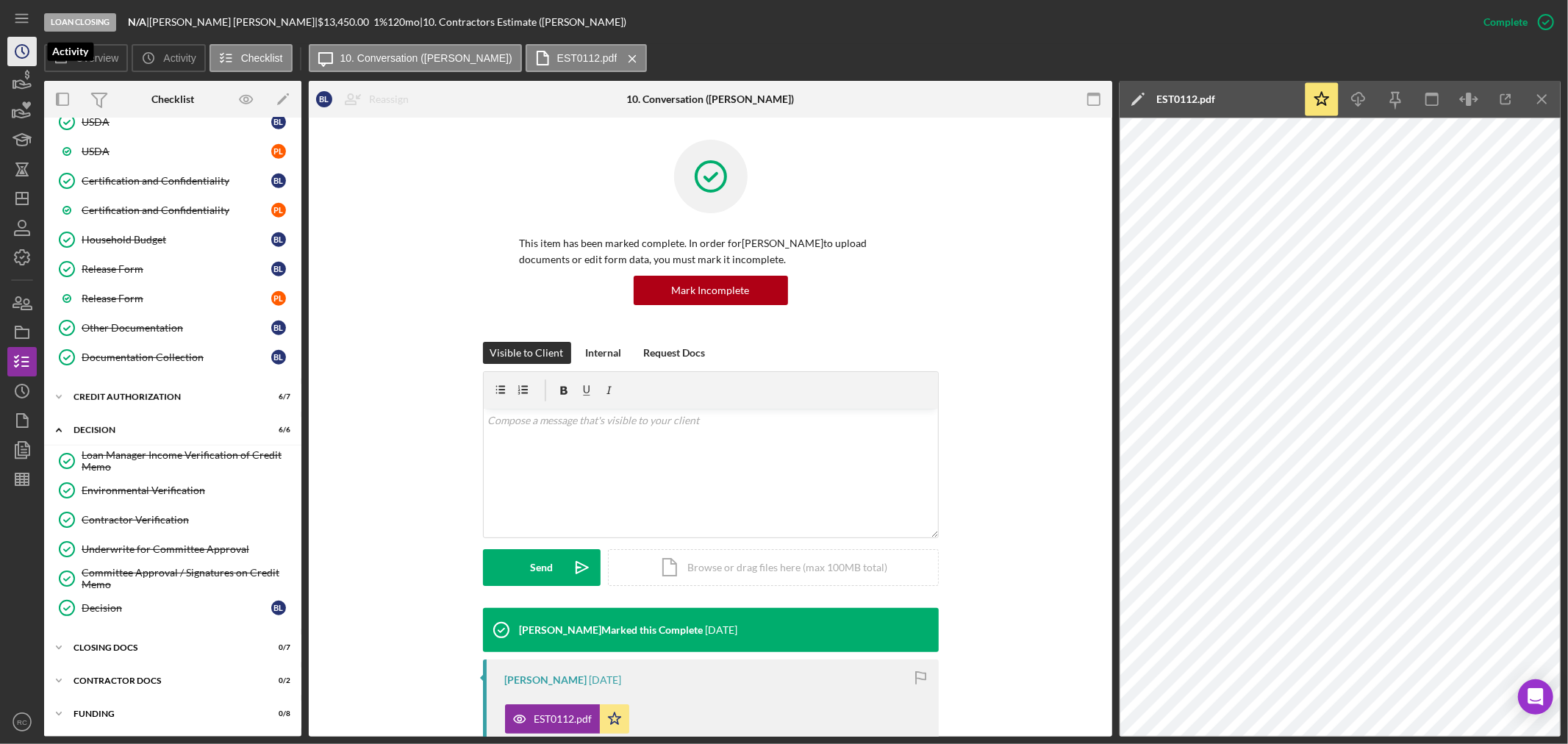
click at [24, 50] on icon "Icon/History" at bounding box center [22, 52] width 37 height 37
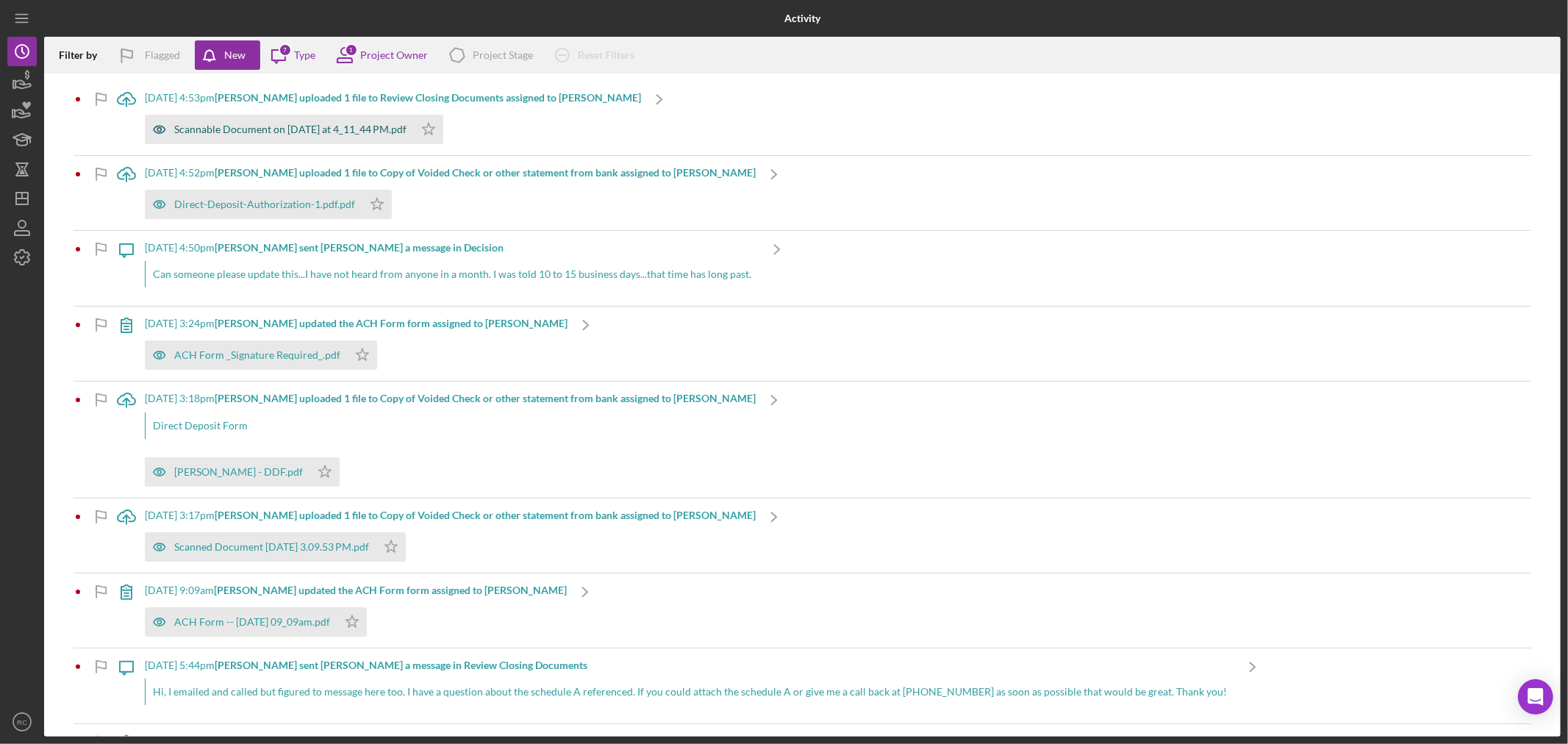
click at [369, 134] on div "Scannable Document on [DATE] at 4_11_44 PM.pdf" at bounding box center [290, 129] width 232 height 12
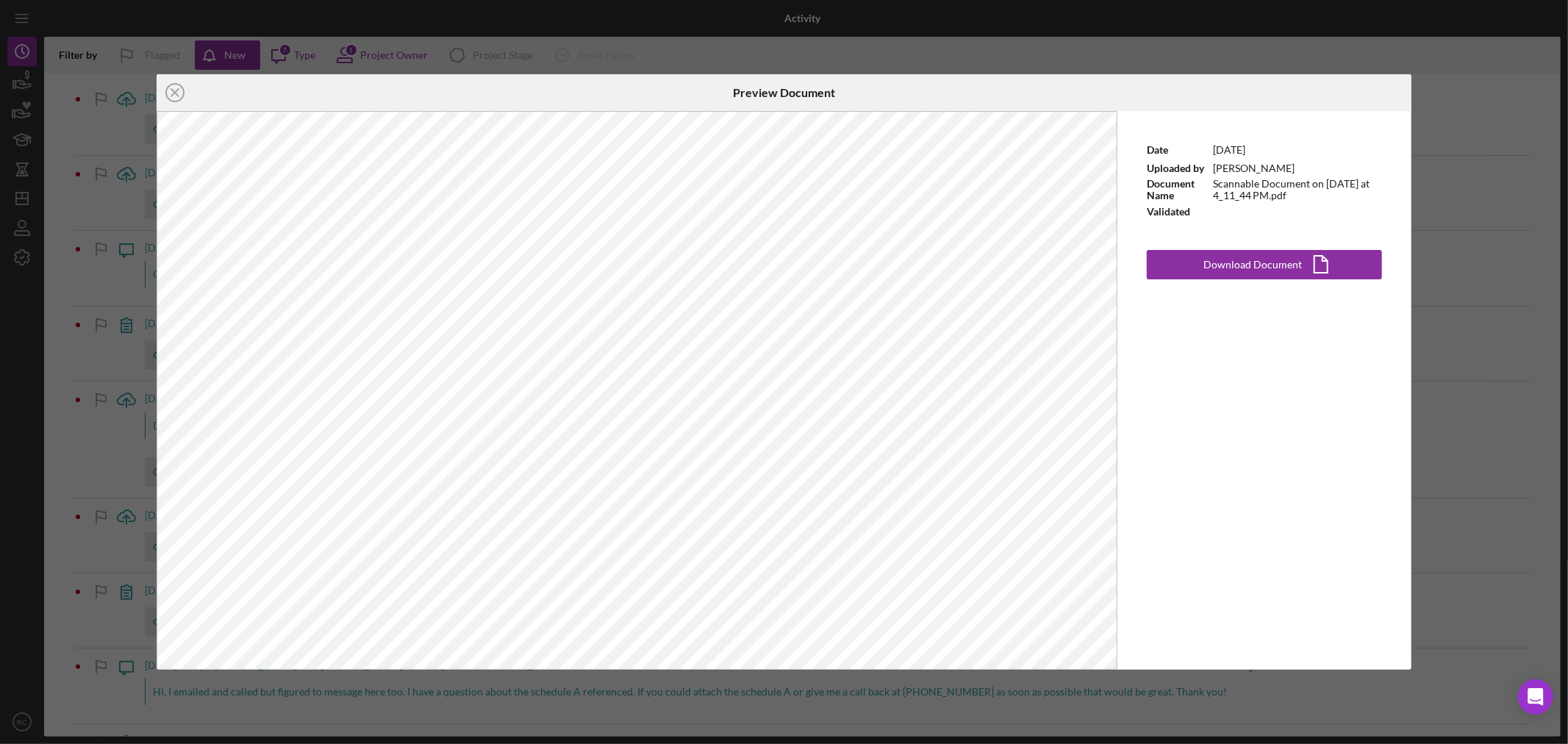
click at [170, 102] on icon "Icon/Close" at bounding box center [175, 93] width 37 height 37
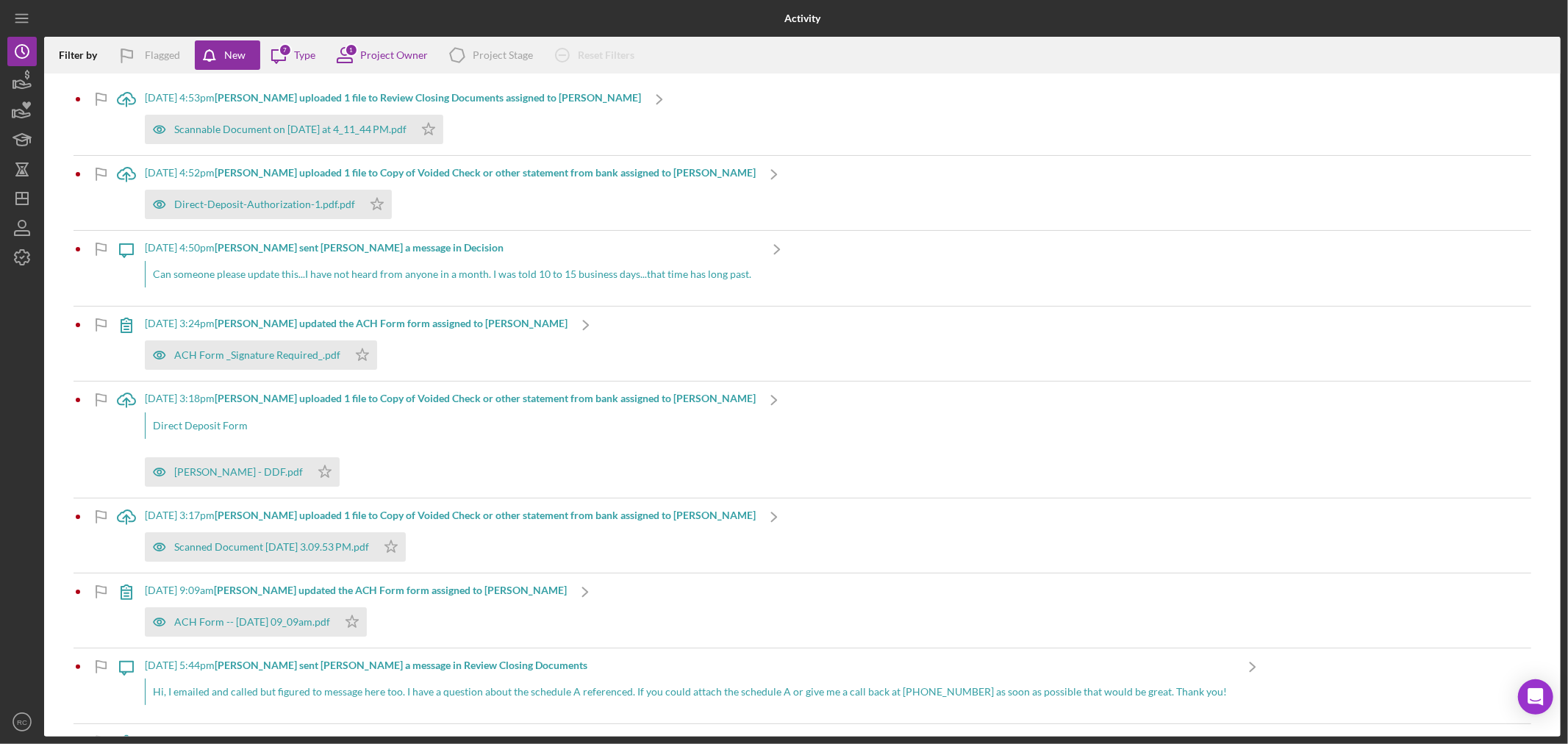
click at [466, 274] on div "Can someone please update this...I have not heard from anyone in a month. I was…" at bounding box center [451, 274] width 614 height 27
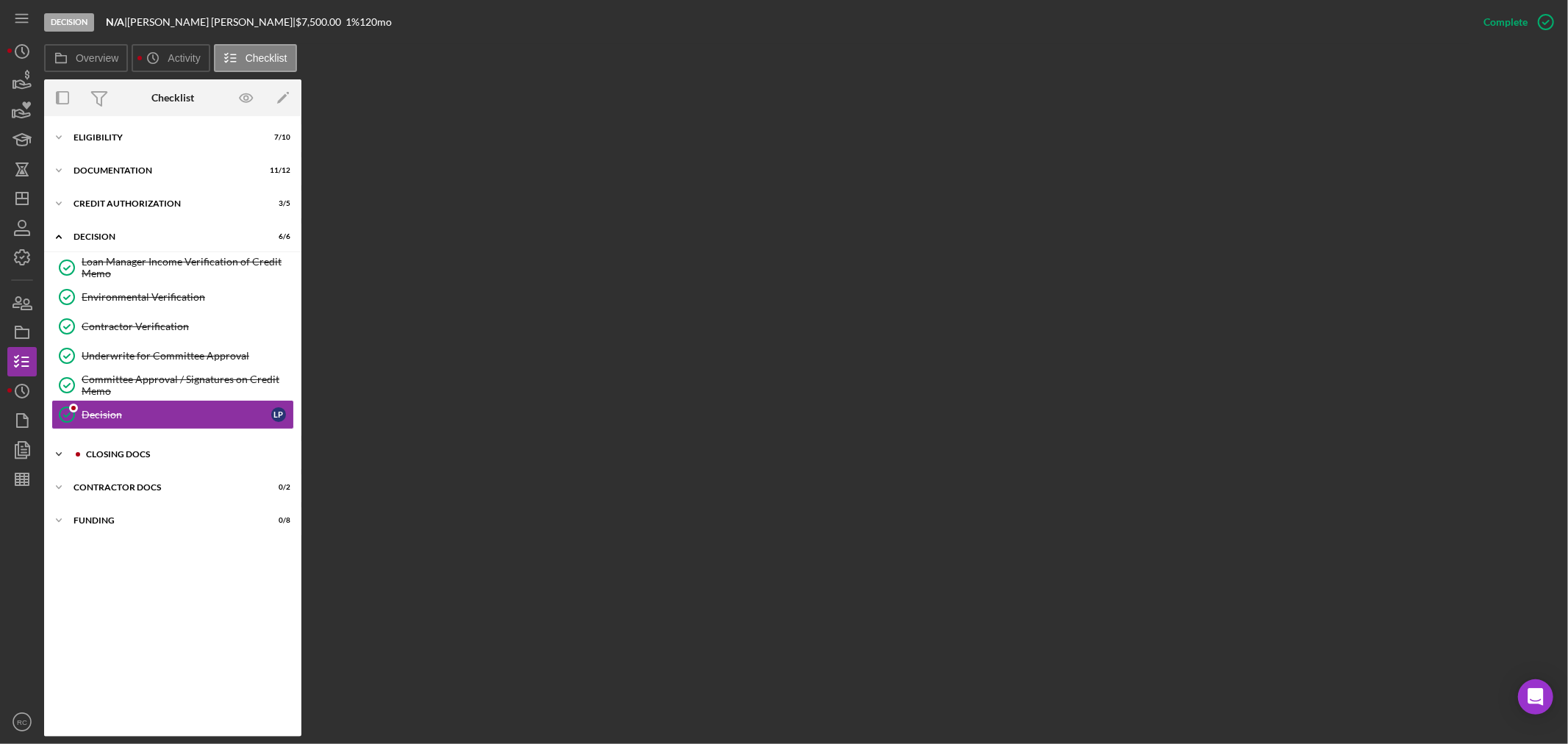
click at [236, 457] on div "CLOSING DOCS" at bounding box center [185, 454] width 197 height 9
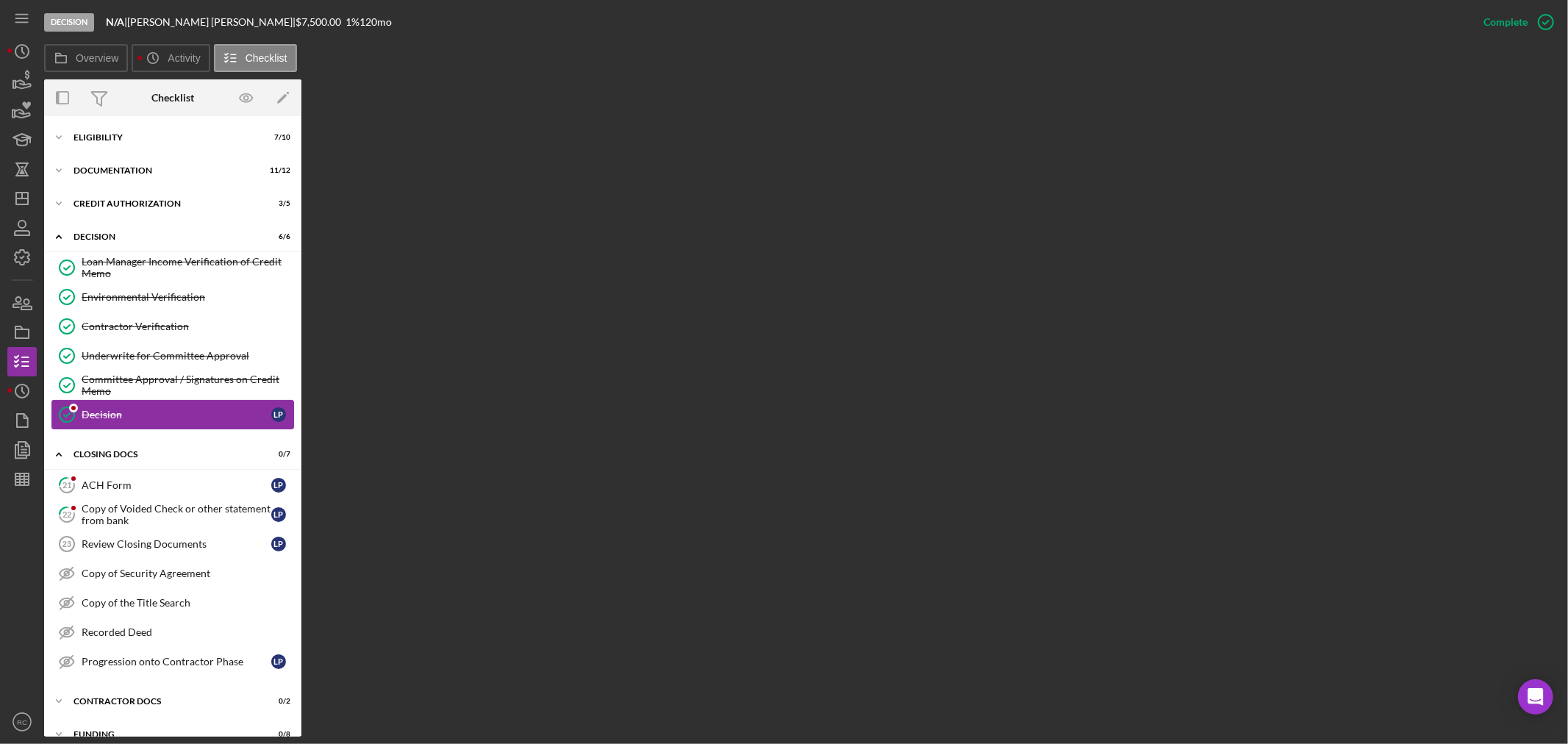
click at [151, 412] on div "Decision" at bounding box center [177, 415] width 190 height 12
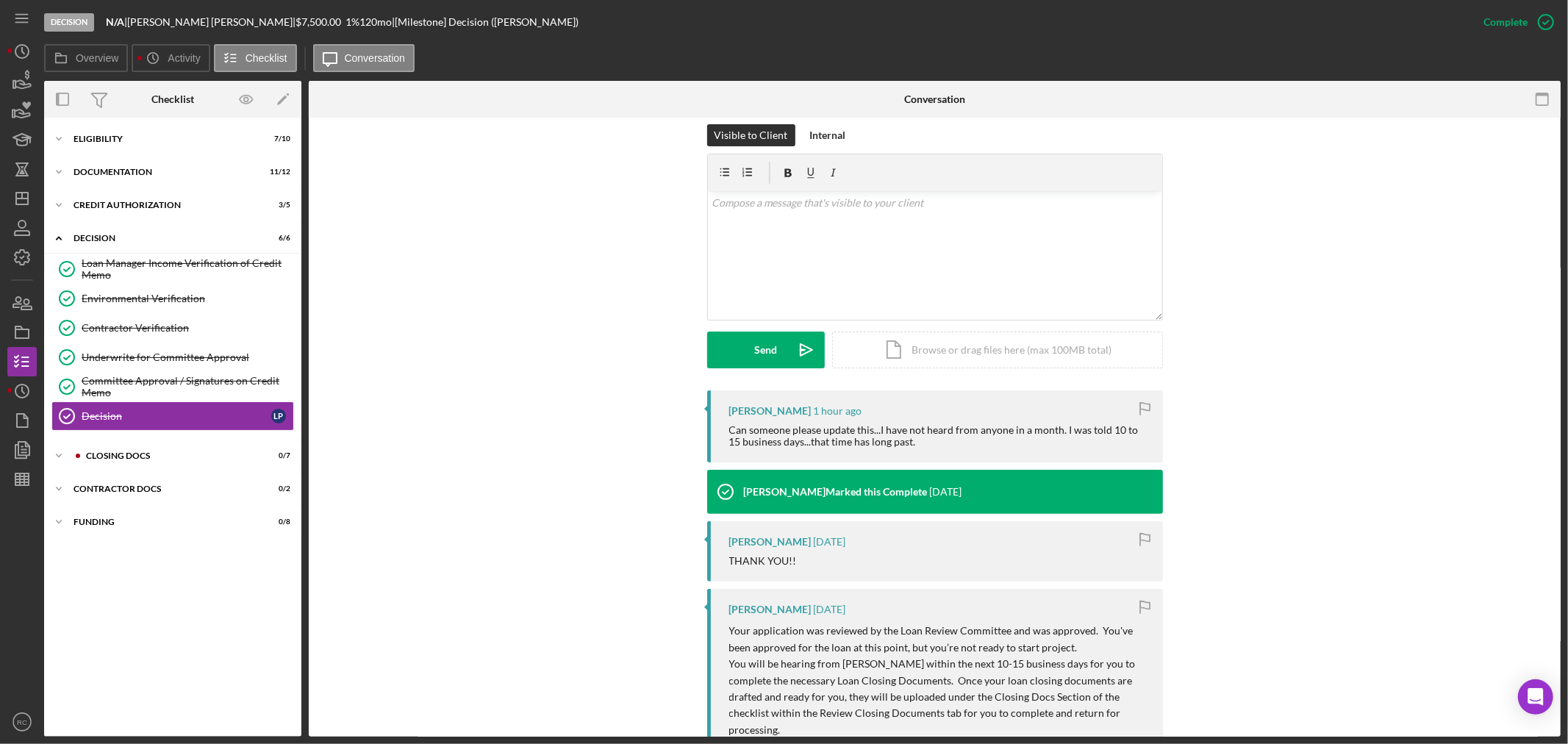
scroll to position [108, 0]
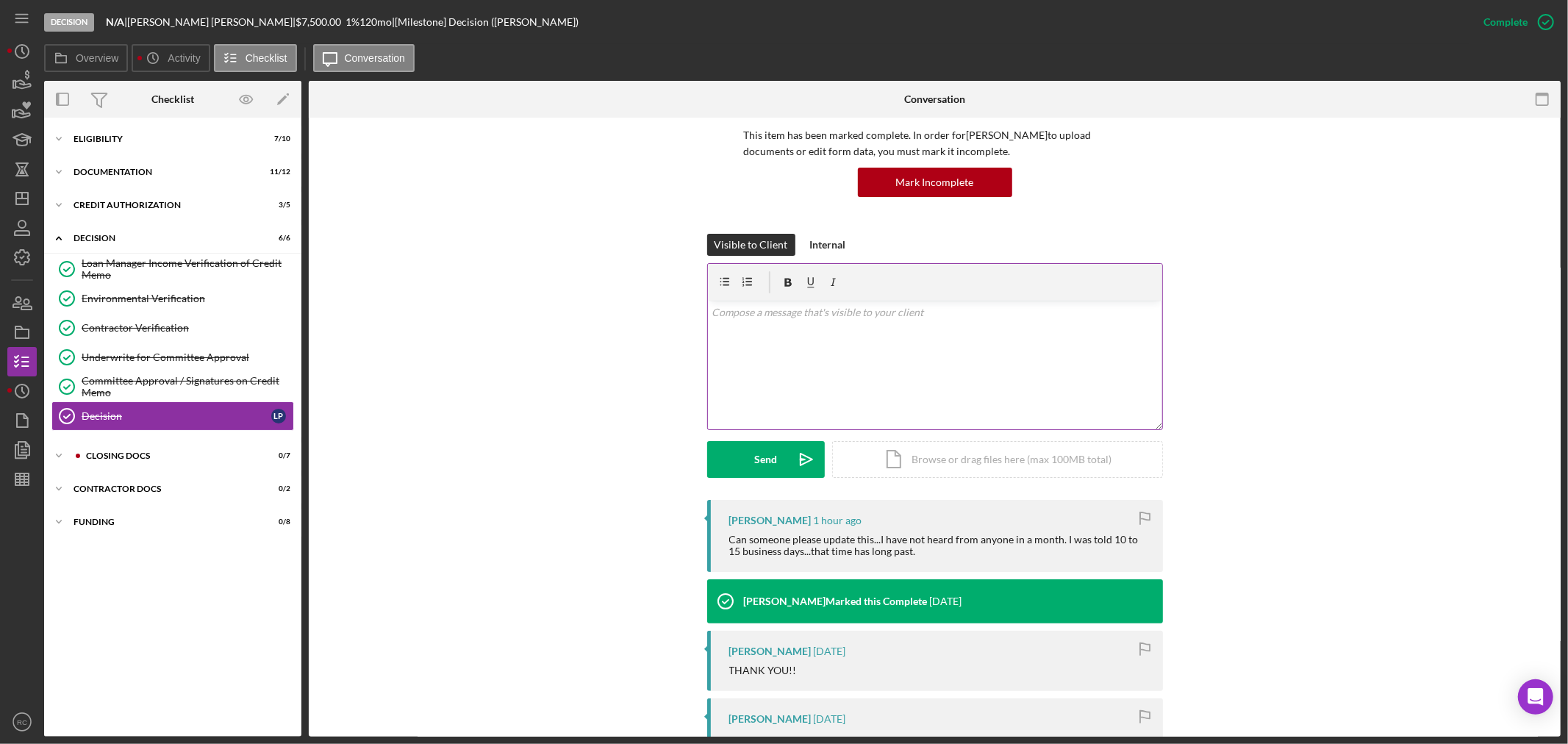
click at [1023, 355] on div "v Color teal Color pink Remove color Add row above Add row below Add column bef…" at bounding box center [935, 364] width 454 height 128
drag, startPoint x: 1047, startPoint y: 318, endPoint x: 665, endPoint y: 297, distance: 382.6
click at [662, 294] on div "Visible to Client Internal v Color teal Color pink Remove color Add row above A…" at bounding box center [935, 366] width 1208 height 266
copy p "Hi [PERSON_NAME] your loan documents should be going out [DATE]."
click at [750, 316] on p "Hi [PERSON_NAME] your loan documents should be going out [DATE]." at bounding box center [934, 312] width 446 height 16
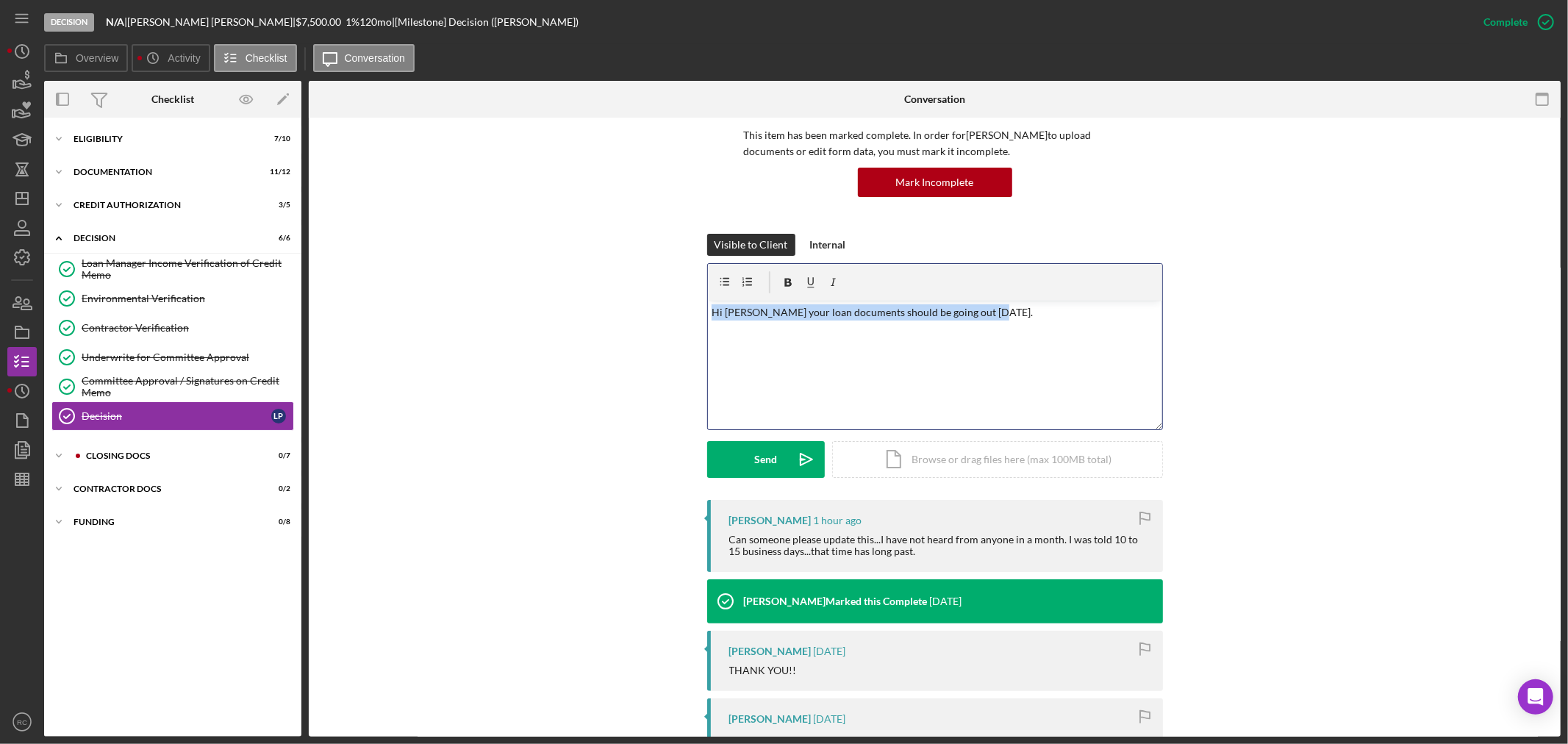
drag, startPoint x: 1029, startPoint y: 323, endPoint x: 623, endPoint y: 290, distance: 407.3
click at [623, 290] on div "Visible to Client Internal v Color teal Color pink Remove color Add row above A…" at bounding box center [935, 366] width 1208 height 266
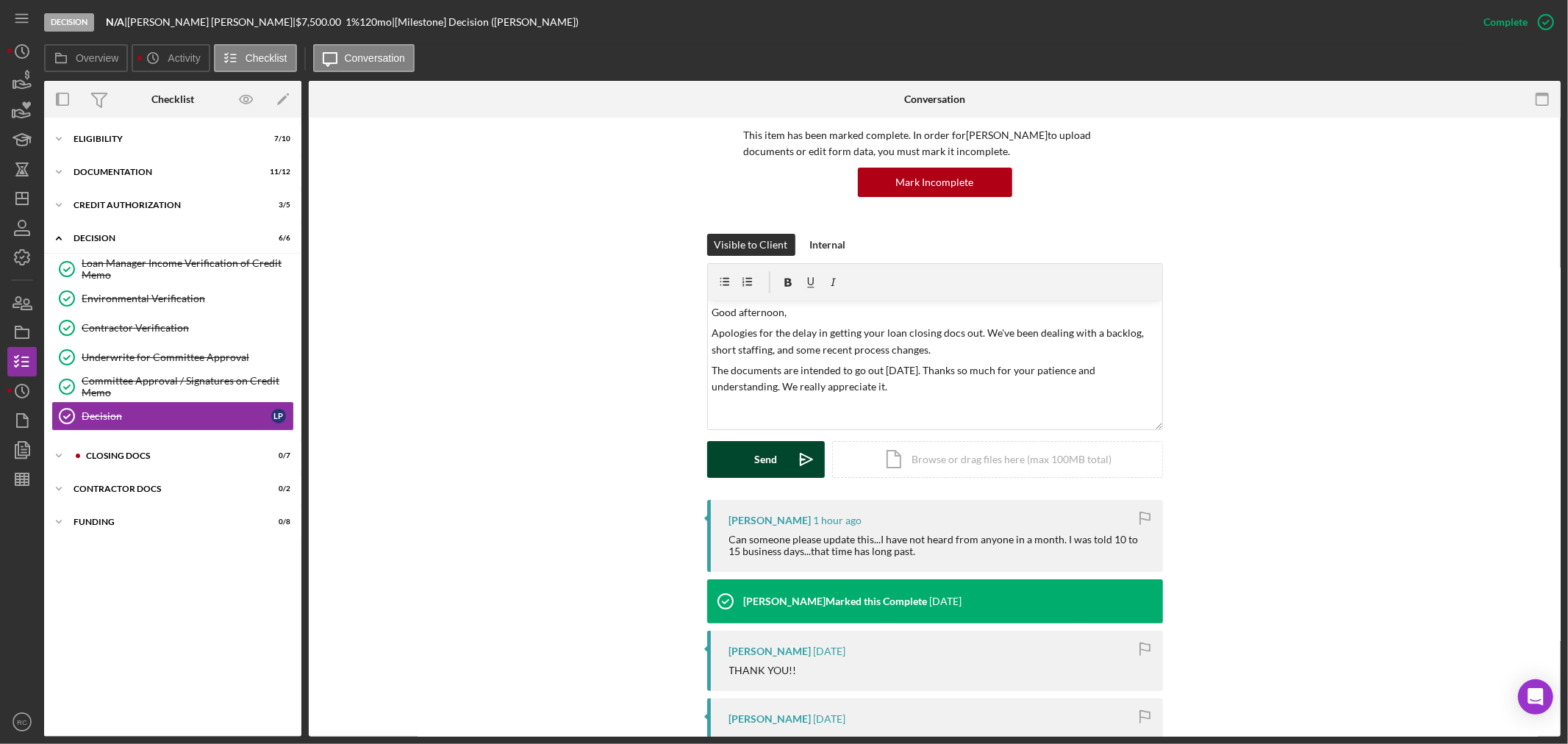
click at [767, 456] on div "Send" at bounding box center [766, 459] width 23 height 37
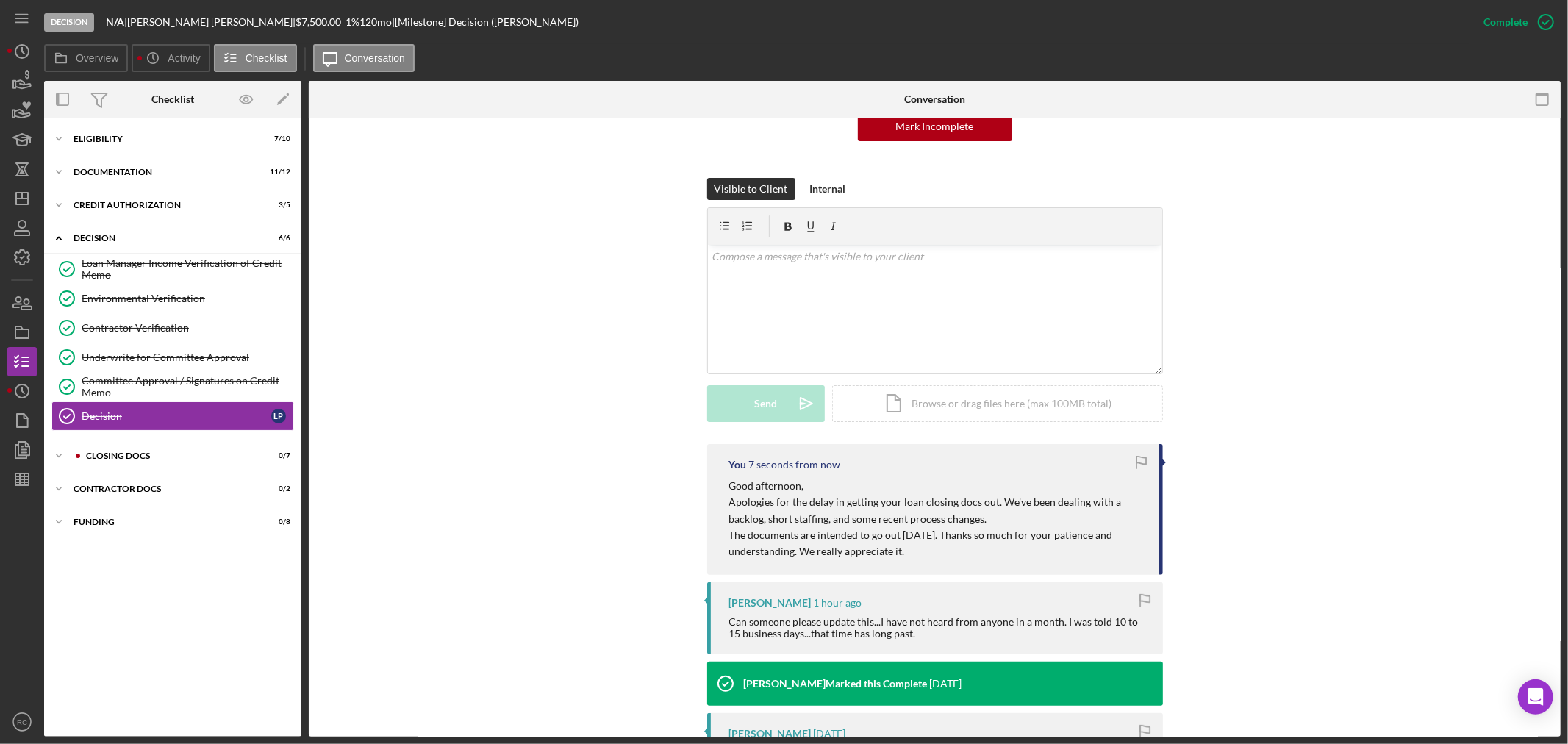
scroll to position [0, 0]
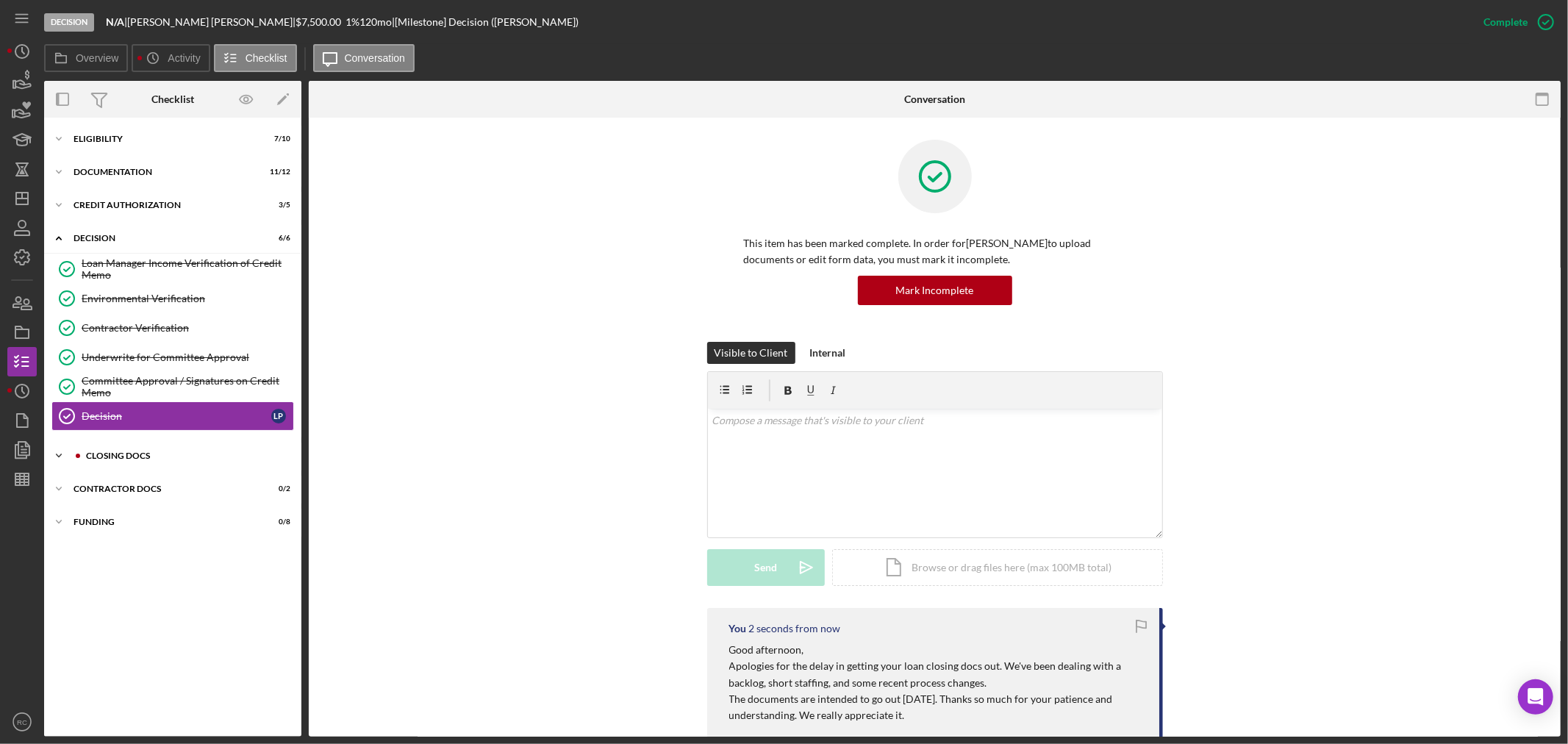
click at [156, 451] on div "Icon/Expander CLOSING DOCS 0 / 7" at bounding box center [172, 455] width 257 height 30
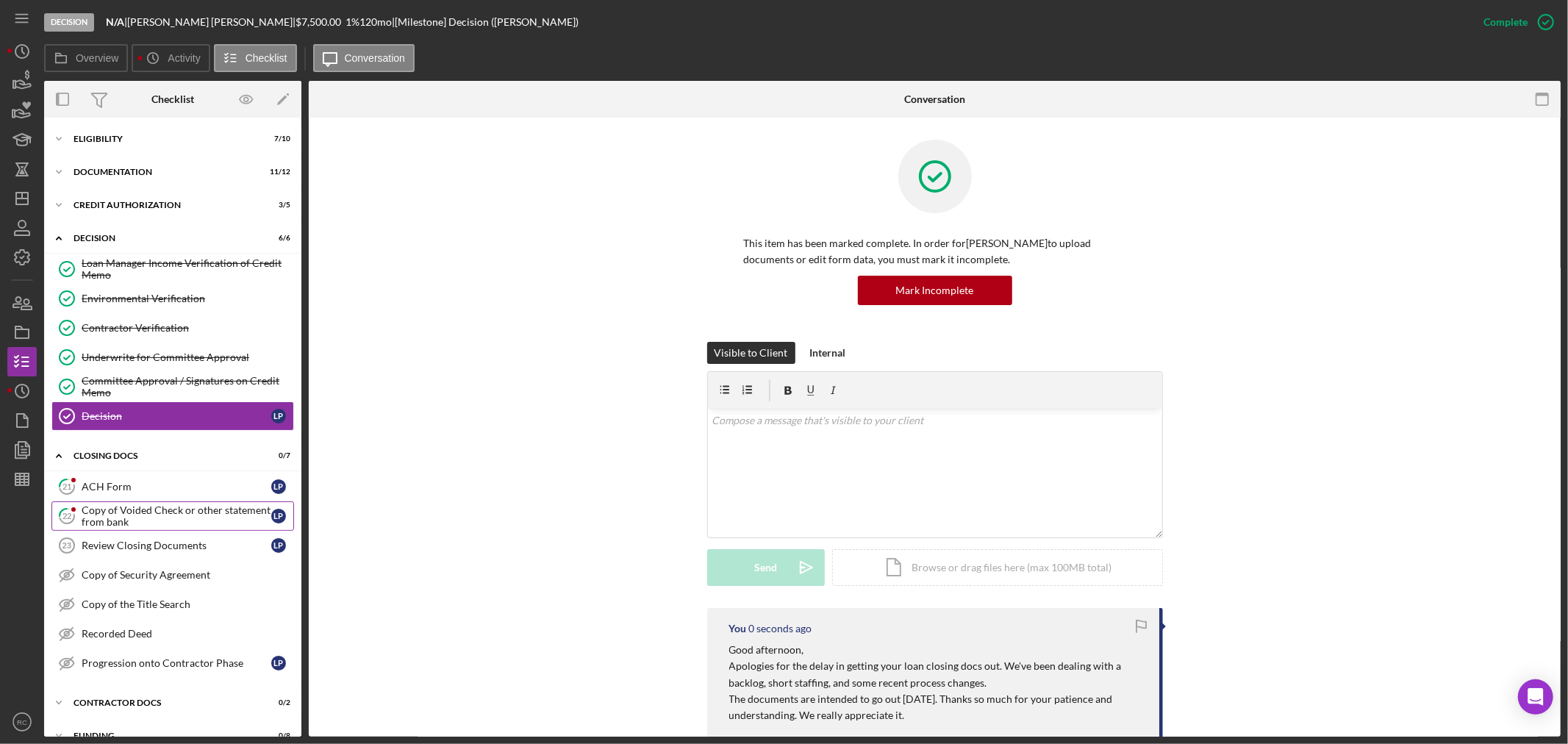
scroll to position [24, 0]
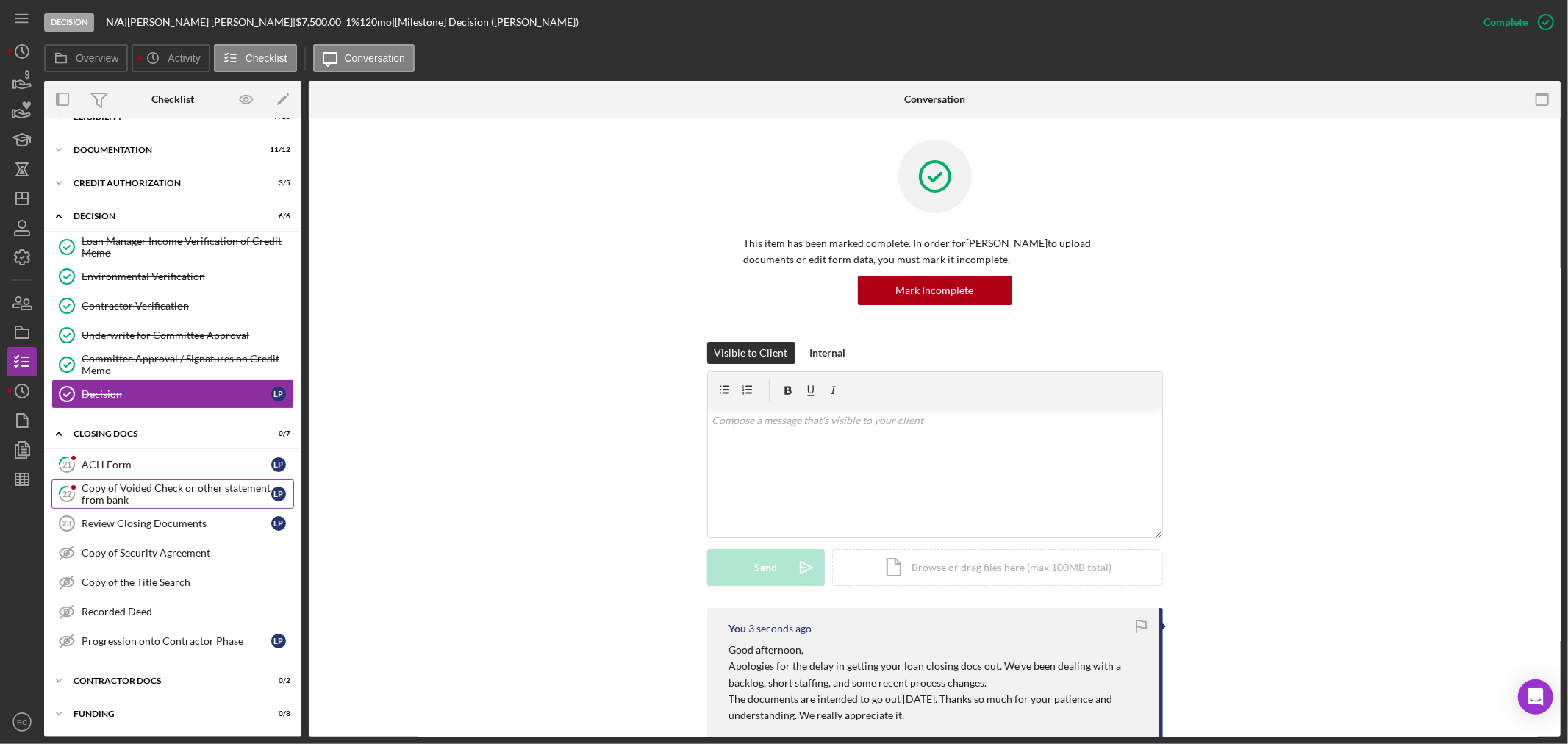
click at [180, 504] on div "Copy of Voided Check or other statement from bank" at bounding box center [177, 494] width 190 height 24
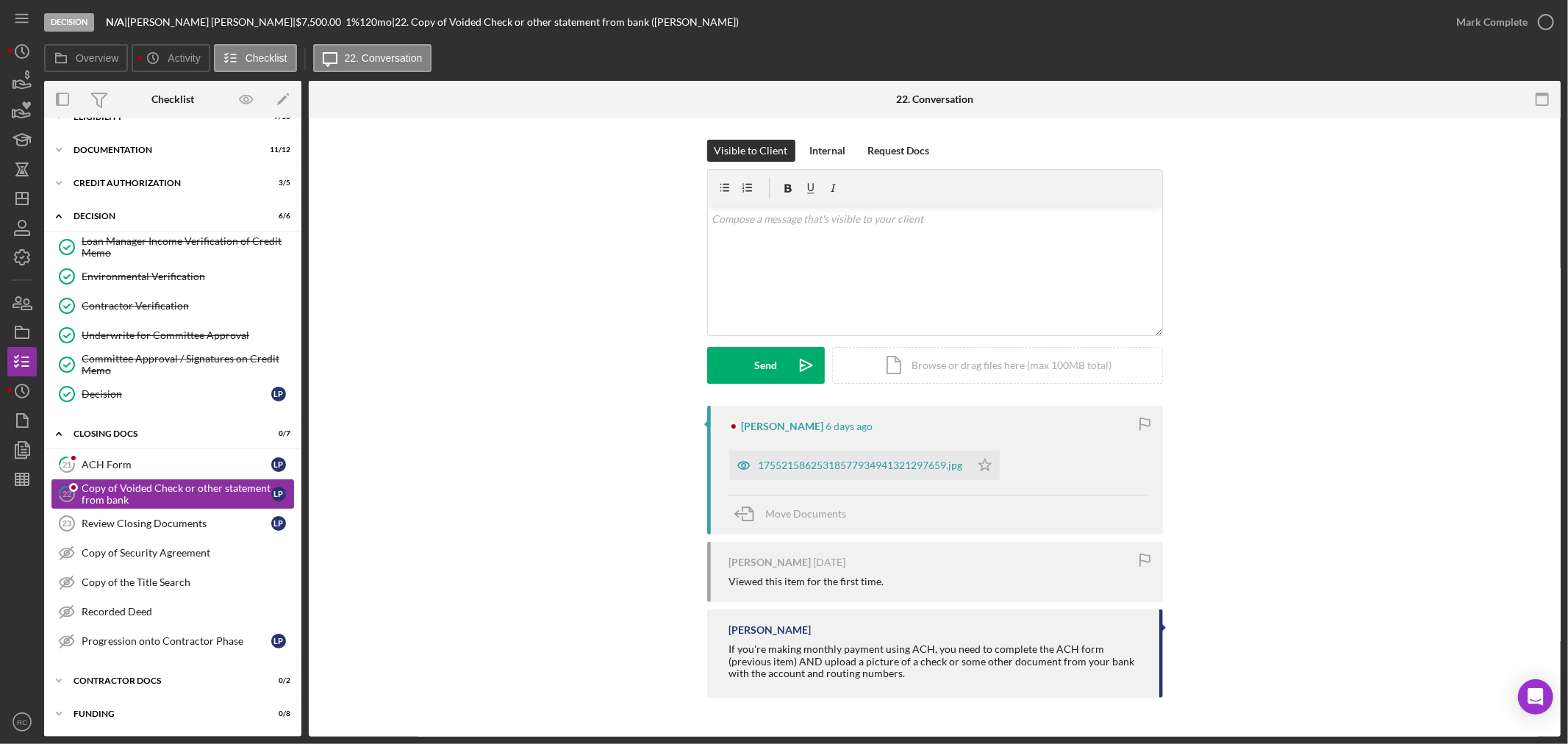
scroll to position [24, 0]
click at [798, 468] on div "17552158625318577934941321297659.jpg" at bounding box center [861, 465] width 204 height 12
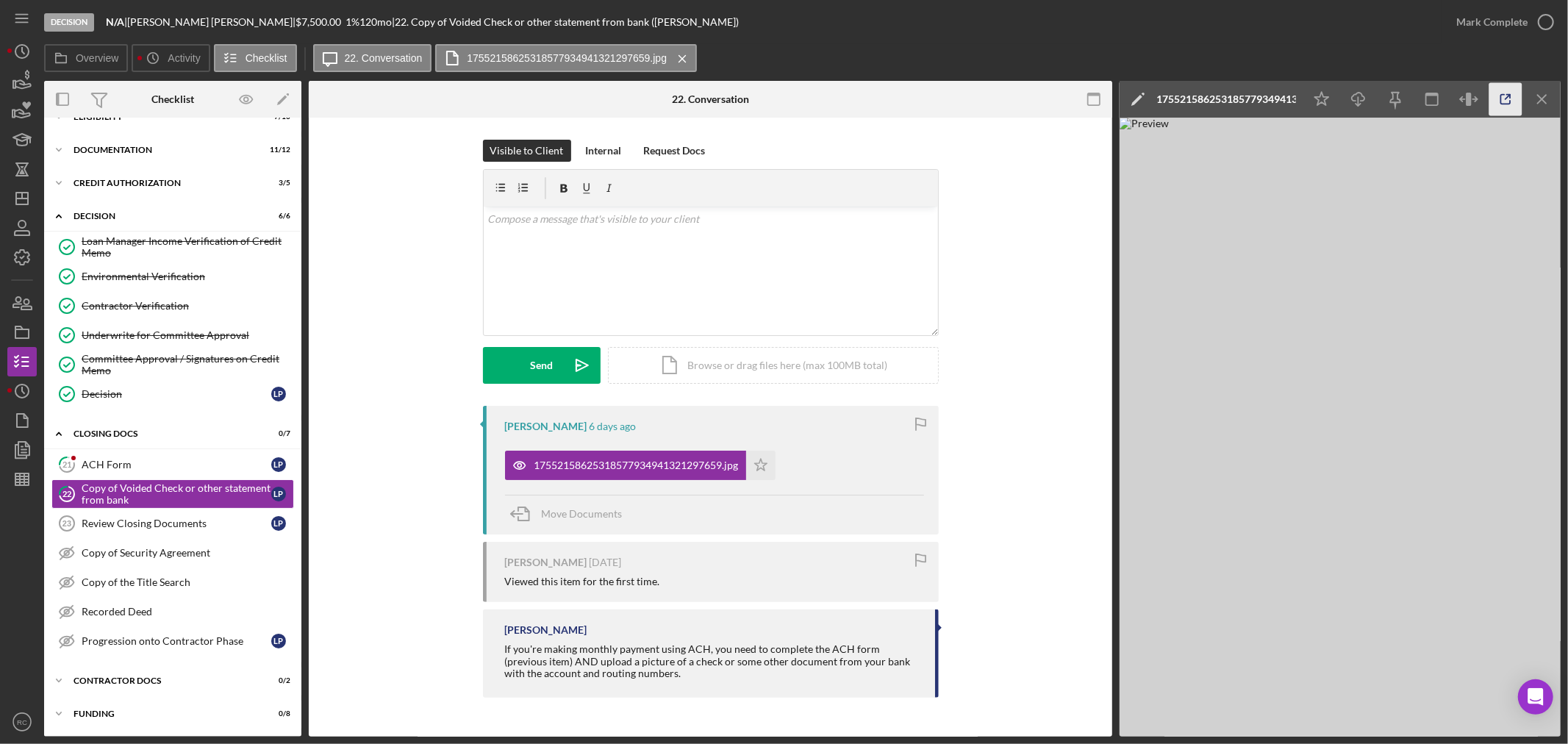
click at [1500, 101] on icon "button" at bounding box center [1506, 99] width 33 height 33
click at [145, 464] on div "ACH Form" at bounding box center [177, 464] width 190 height 12
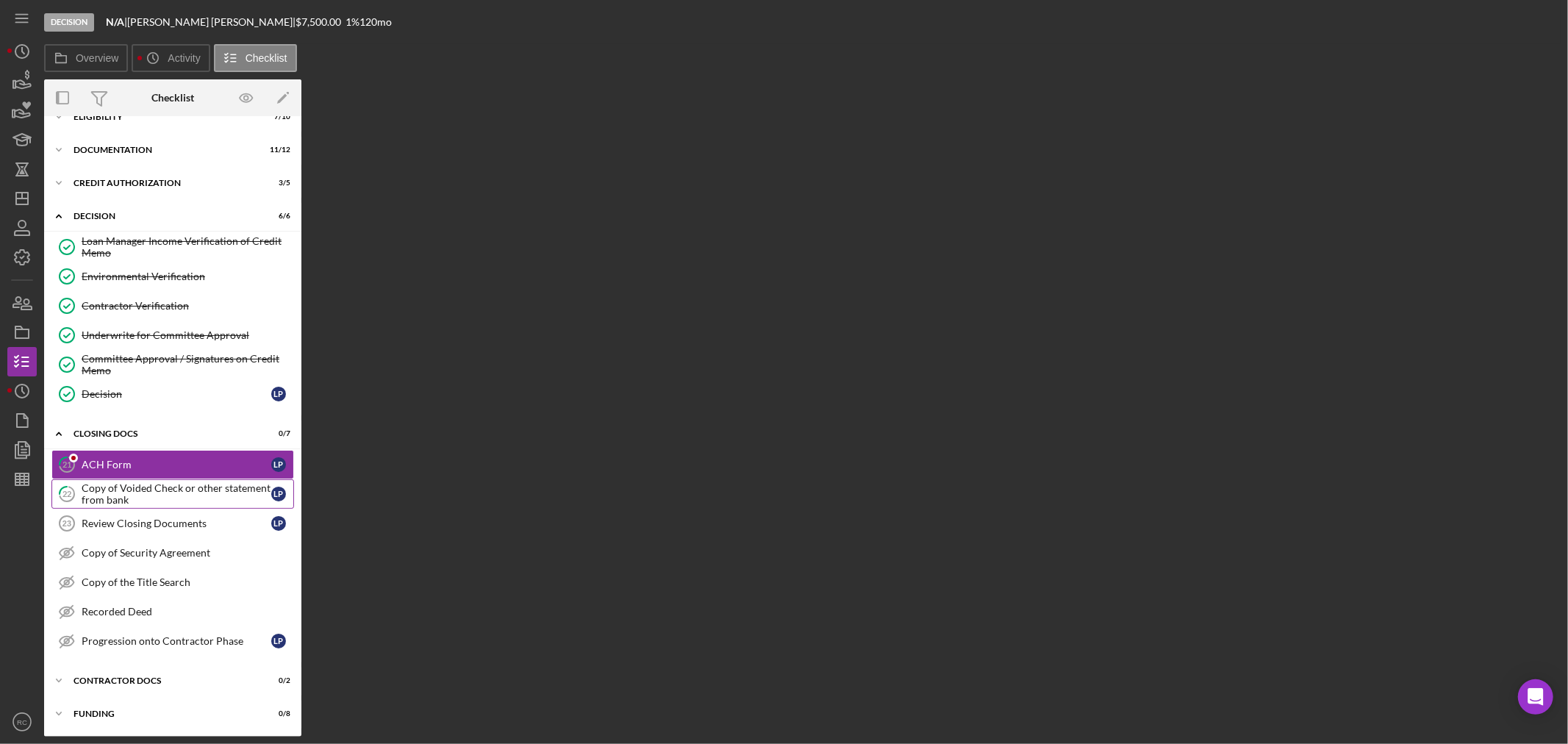
scroll to position [24, 0]
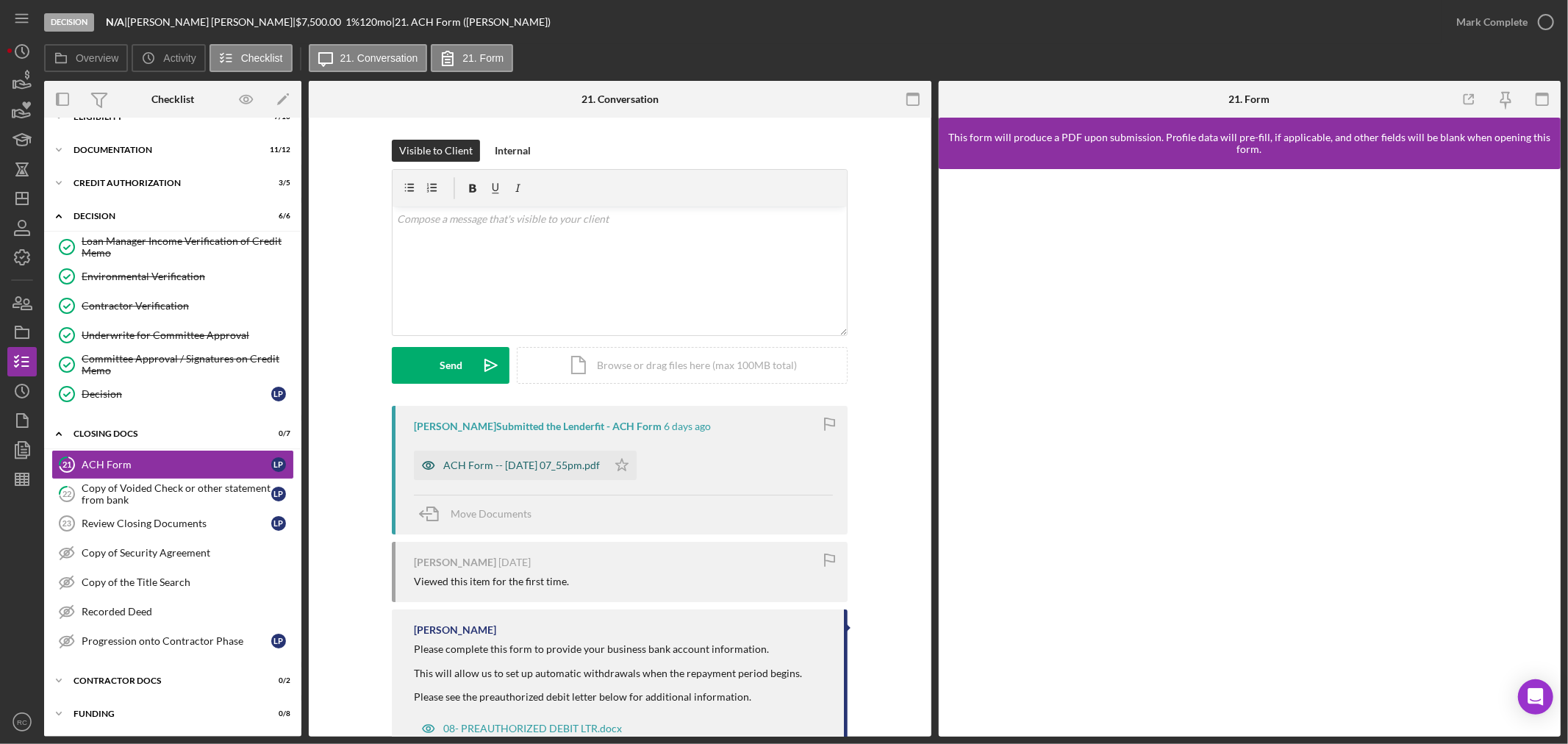
click at [495, 463] on div "ACH Form -- [DATE] 07_55pm.pdf" at bounding box center [521, 465] width 157 height 12
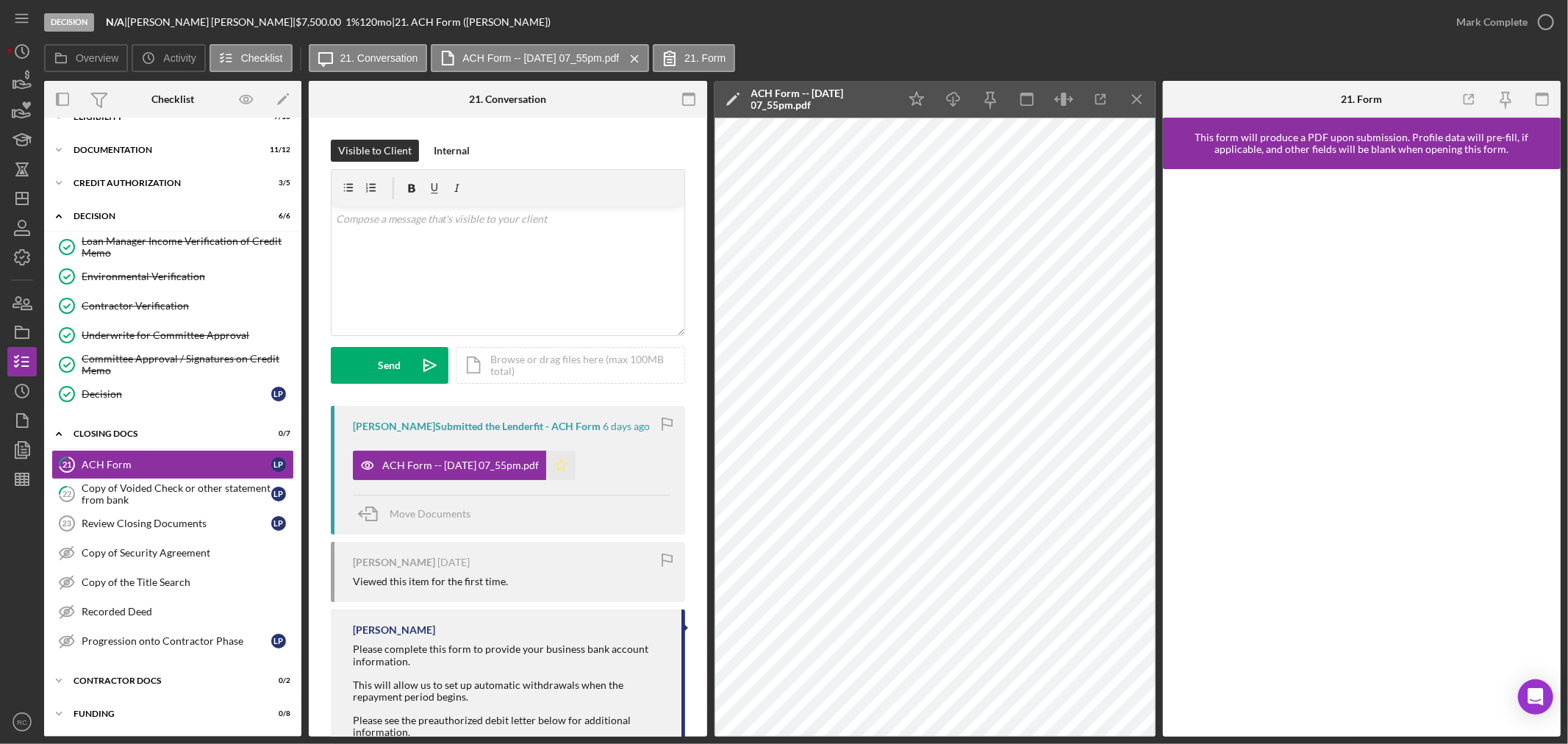
click at [576, 467] on icon "Icon/Star" at bounding box center [561, 465] width 30 height 30
click at [1495, 27] on div "Mark Complete" at bounding box center [1492, 22] width 71 height 30
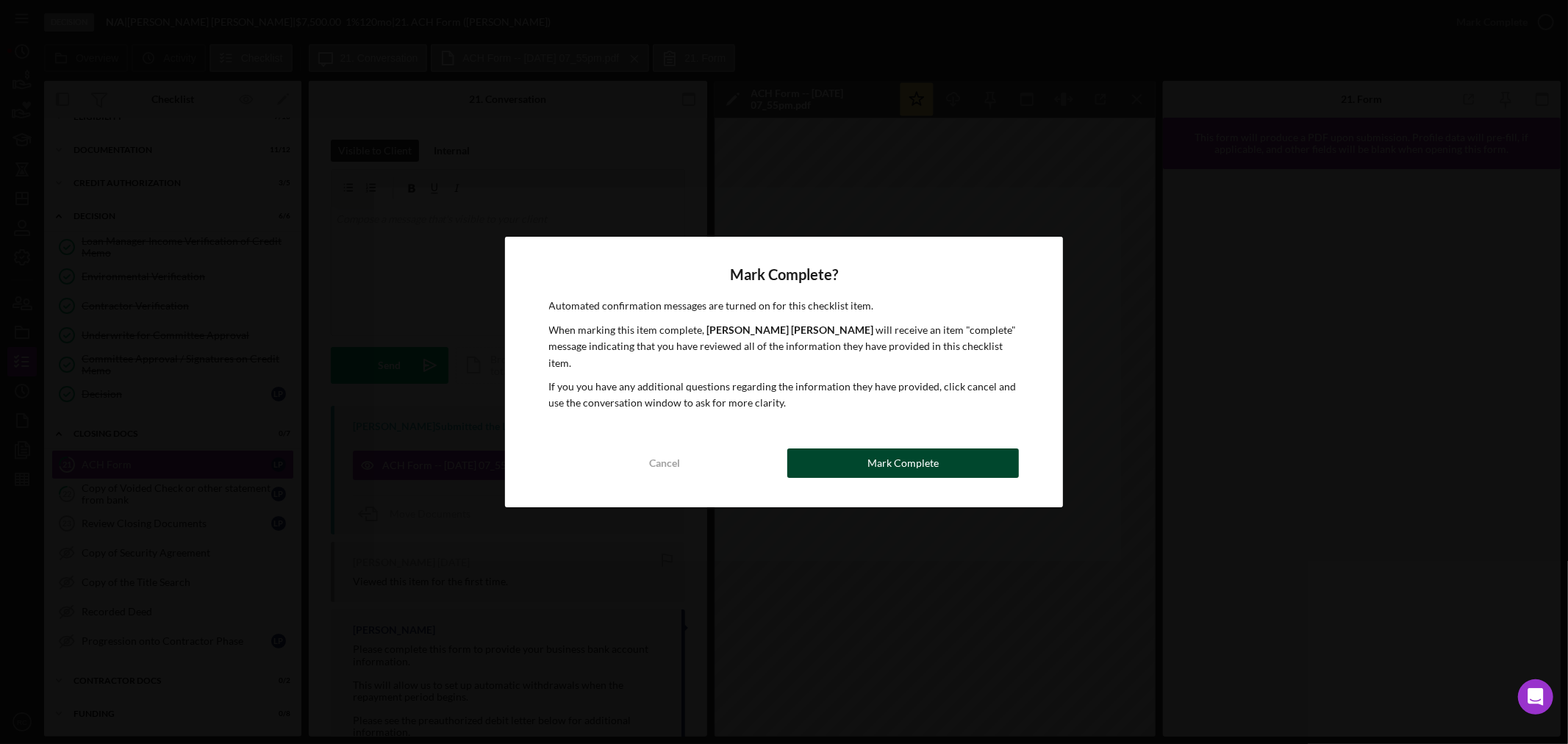
click at [827, 454] on button "Mark Complete" at bounding box center [903, 463] width 232 height 30
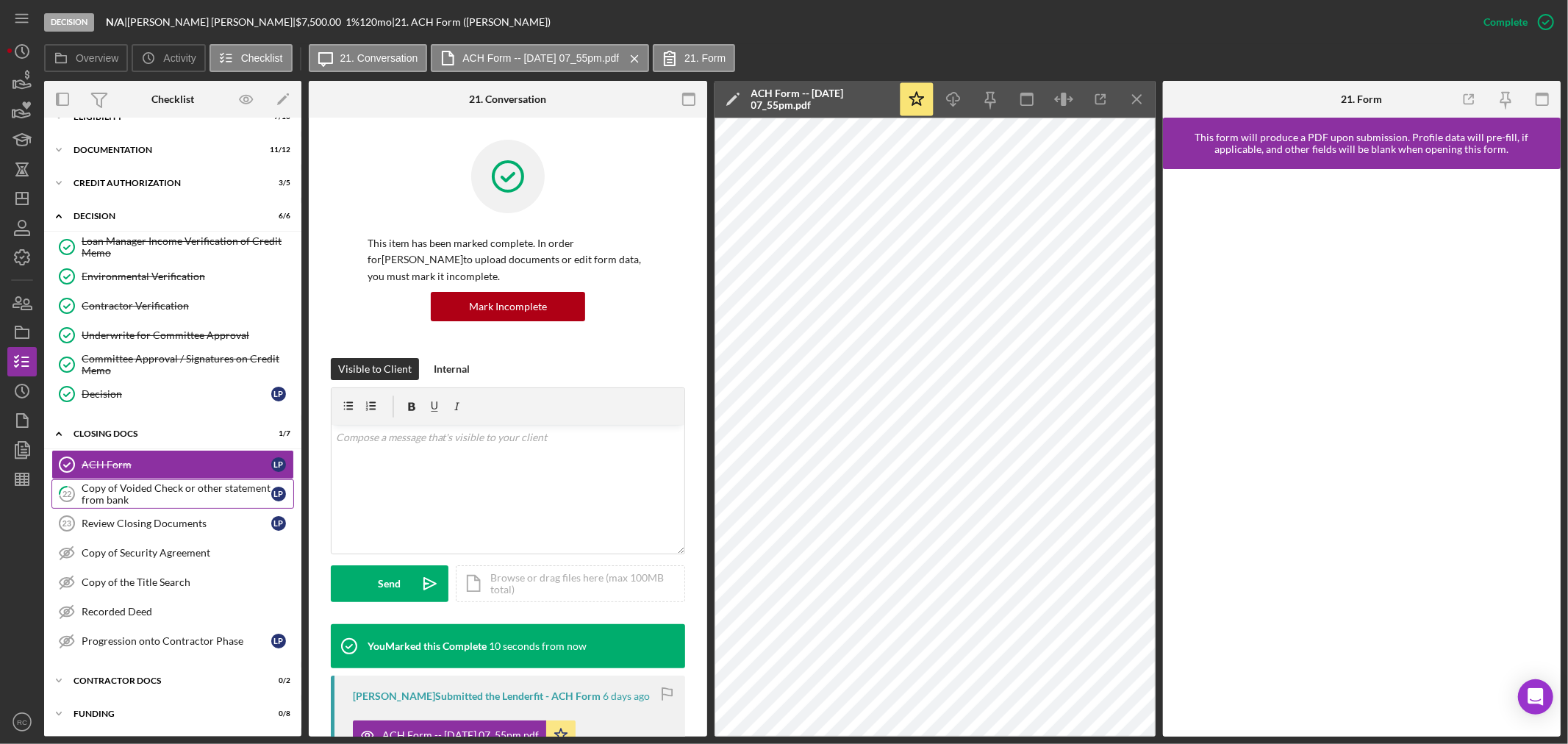
click at [174, 495] on div "Copy of Voided Check or other statement from bank" at bounding box center [177, 494] width 190 height 24
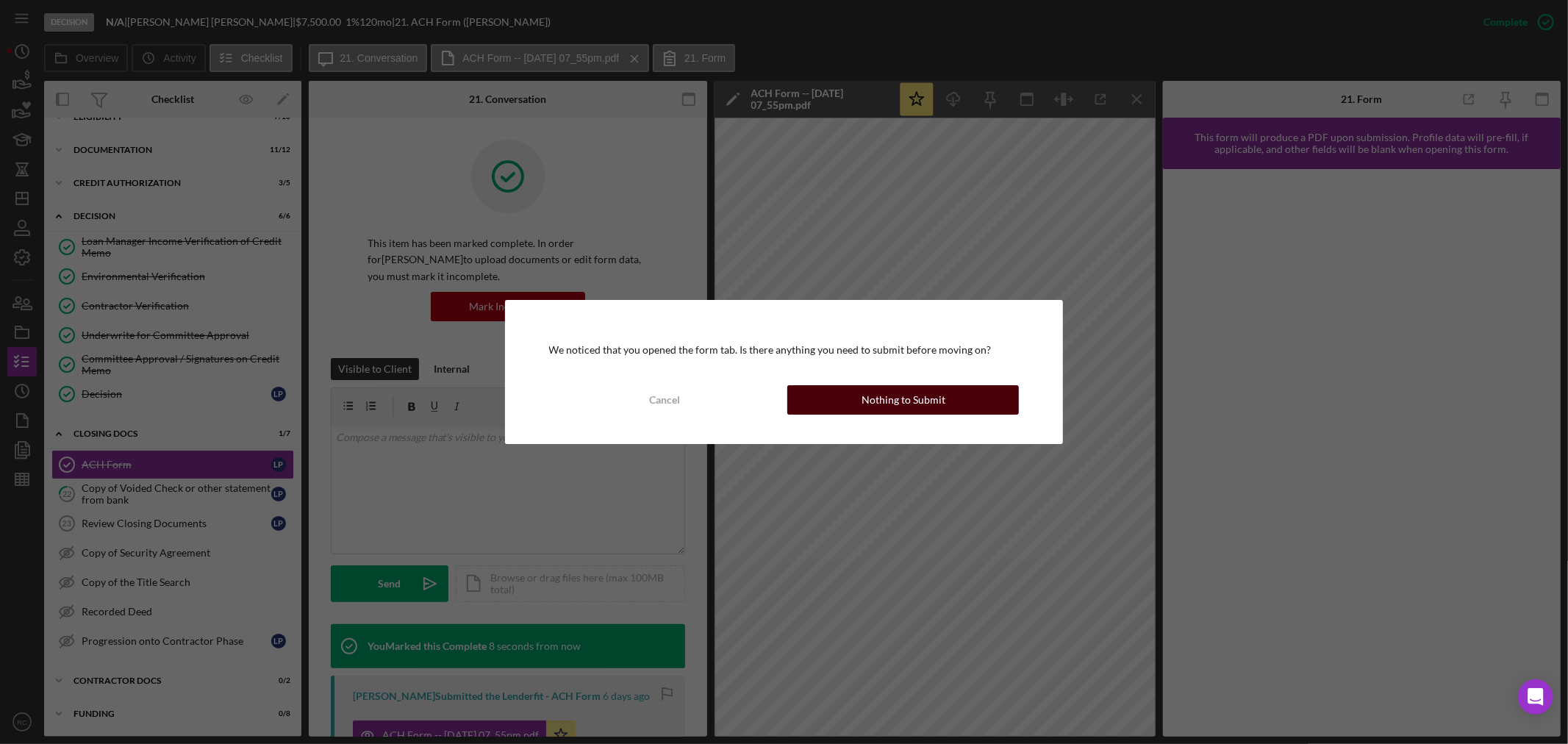
click at [893, 398] on div "Nothing to Submit" at bounding box center [903, 400] width 84 height 30
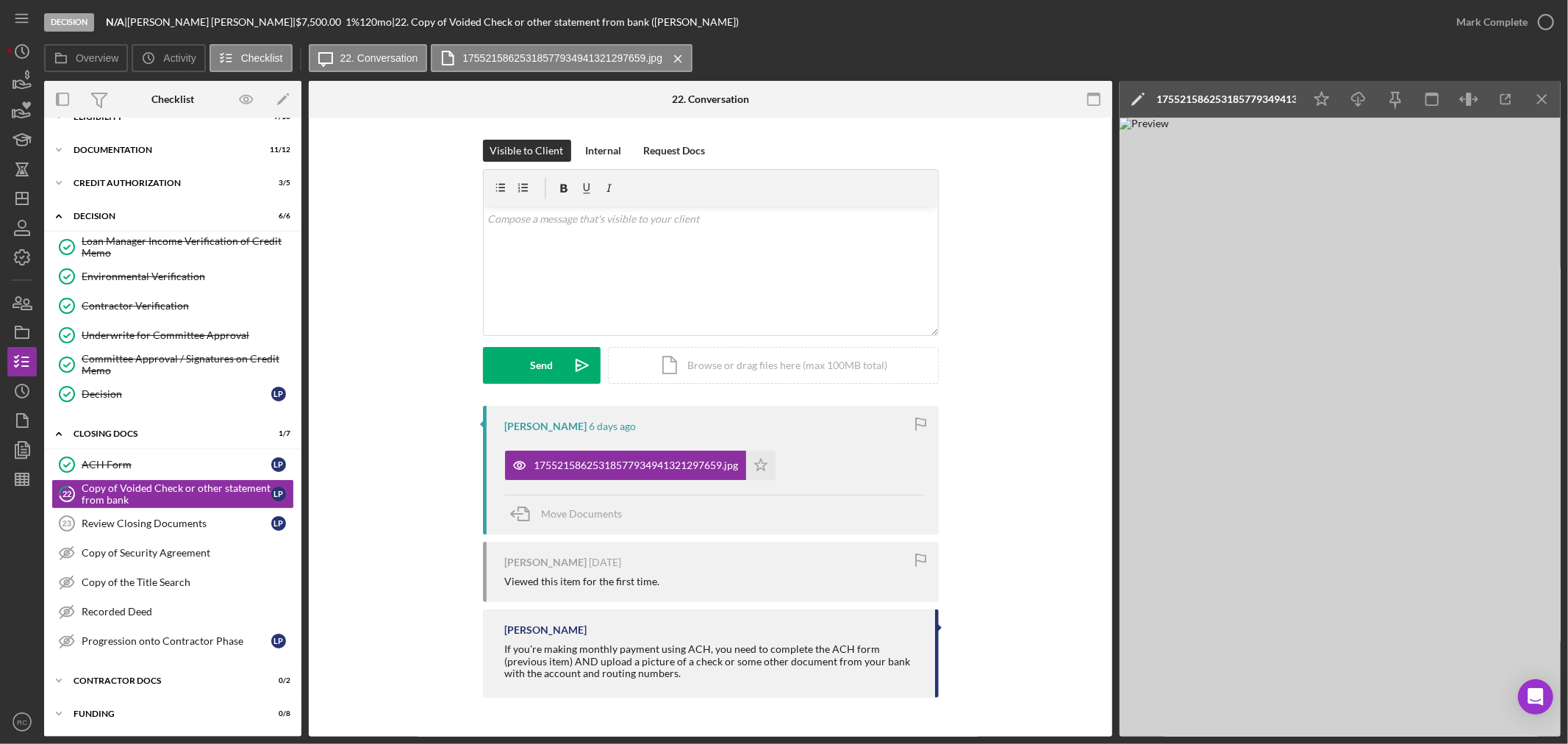
click at [1204, 85] on div "17552158625318577934941321297659.jpg" at bounding box center [1227, 99] width 140 height 37
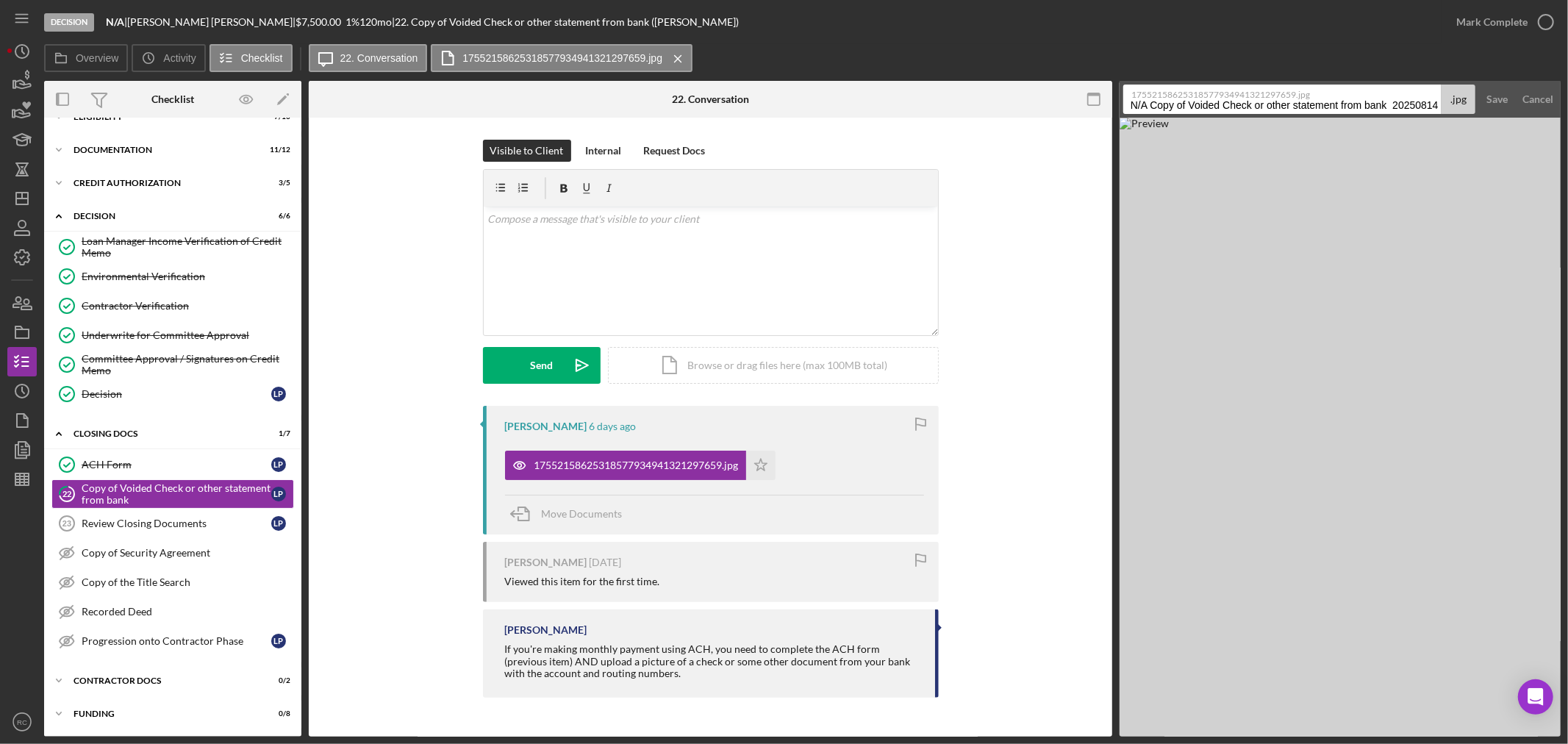
click at [1254, 104] on input "N/A Copy of Voided Check or other statement from bank 20250814" at bounding box center [1282, 99] width 318 height 30
type input "Voided Check"
click at [1480, 85] on button "Save" at bounding box center [1498, 99] width 36 height 30
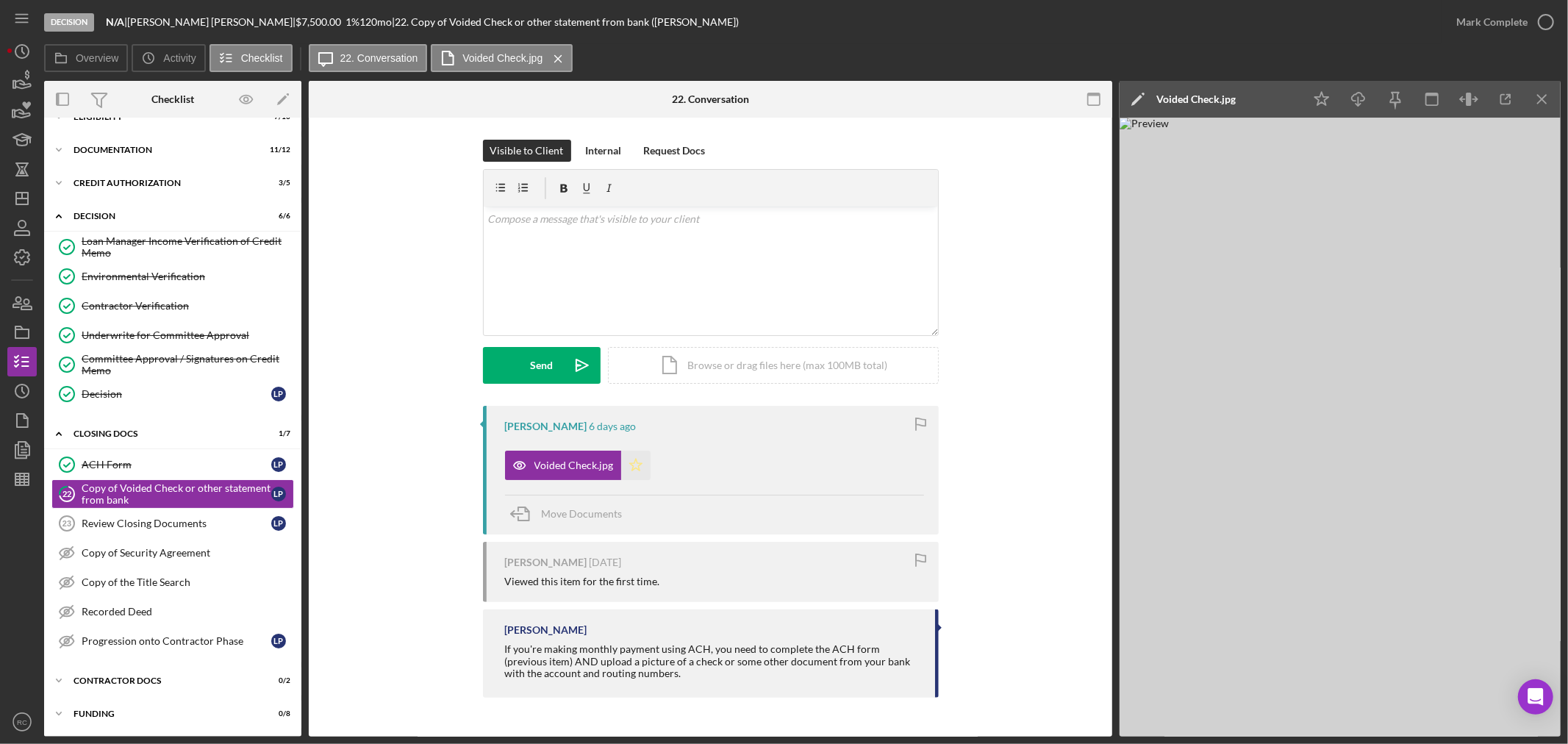
click at [631, 461] on icon "Icon/Star" at bounding box center [636, 465] width 30 height 30
click at [1480, 20] on div "Mark Complete" at bounding box center [1492, 22] width 71 height 30
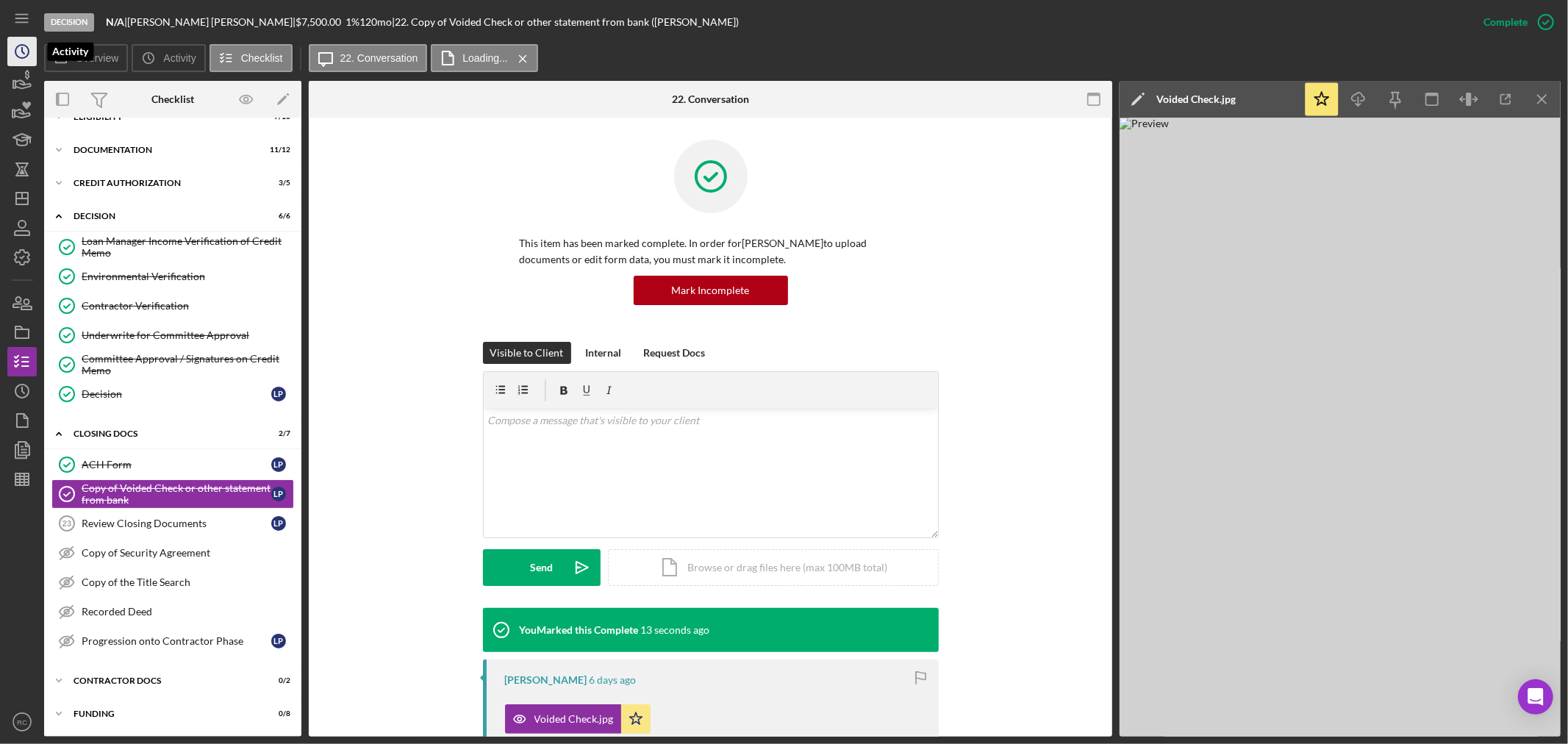
click at [22, 54] on icon "Icon/History" at bounding box center [22, 52] width 37 height 37
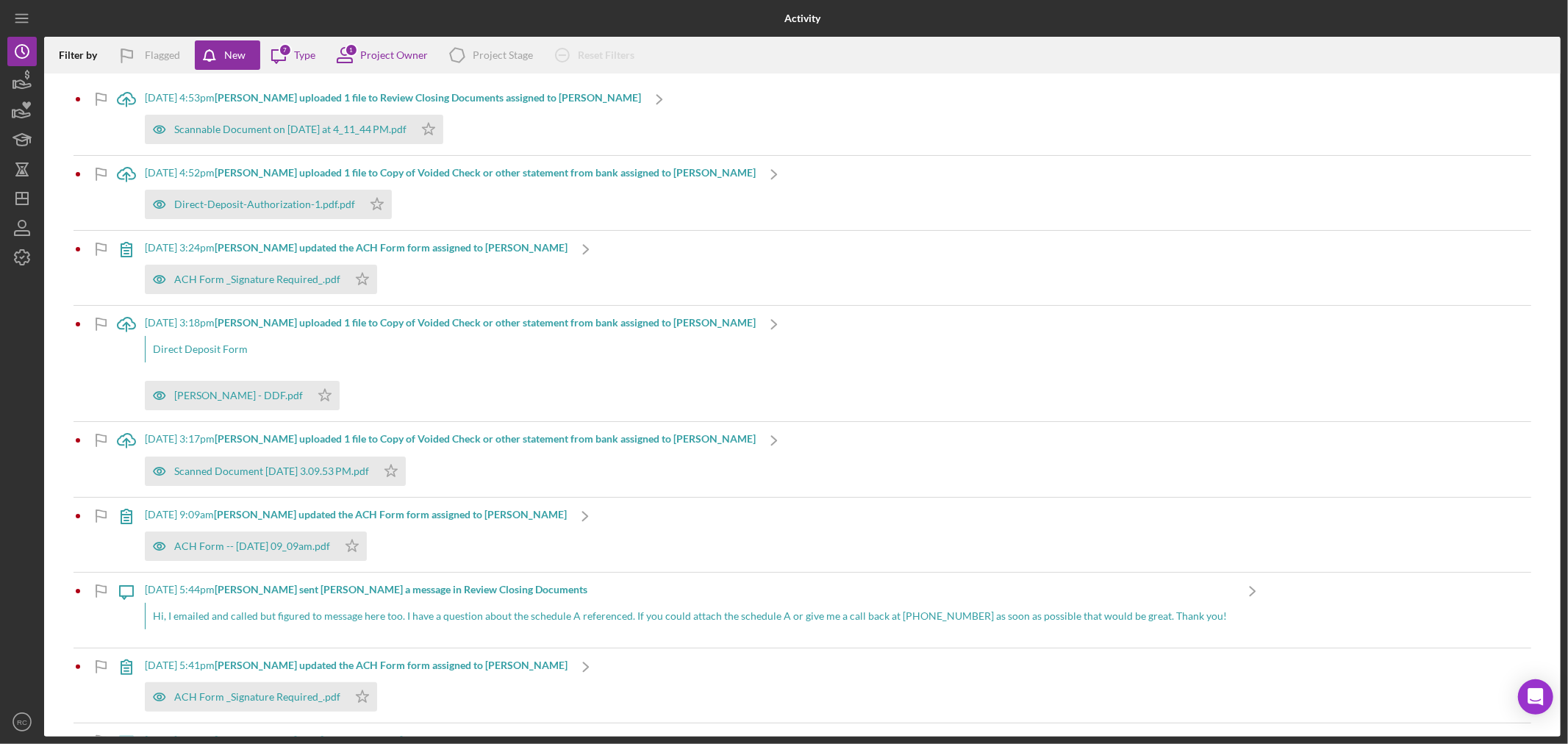
scroll to position [108, 0]
